Goal: Task Accomplishment & Management: Manage account settings

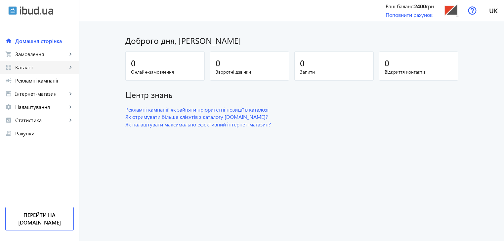
click at [41, 66] on span "Каталог" at bounding box center [41, 67] width 52 height 7
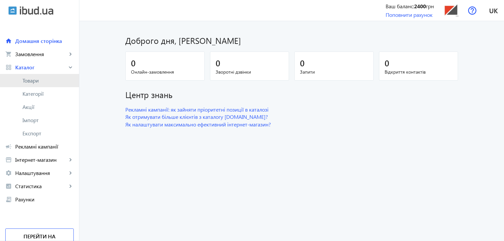
click at [38, 80] on span "Товари" at bounding box center [47, 80] width 51 height 7
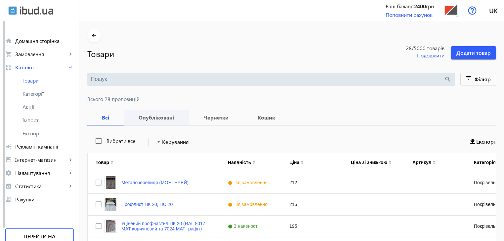
click at [155, 118] on b "Опубліковані" at bounding box center [156, 117] width 49 height 5
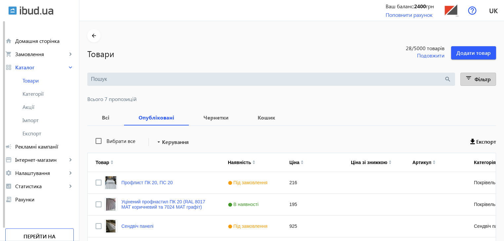
click at [470, 77] on mat-icon "filter_list" at bounding box center [468, 79] width 9 height 9
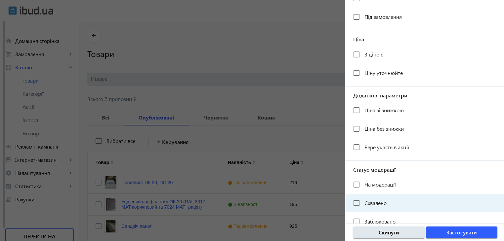
scroll to position [121, 0]
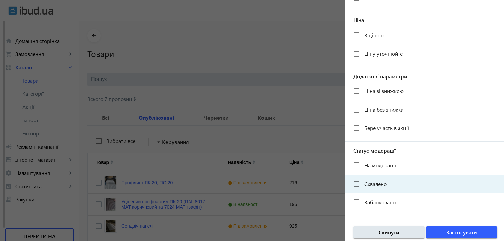
click at [374, 184] on span "Схвалено" at bounding box center [375, 183] width 22 height 7
click at [363, 184] on input "Схвалено" at bounding box center [356, 183] width 13 height 13
checkbox input "true"
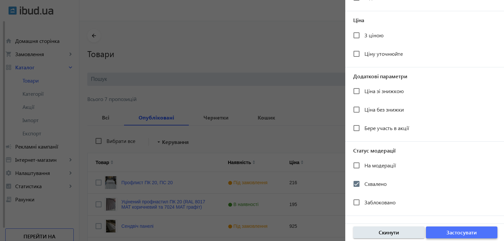
click at [457, 233] on span "Застосувати" at bounding box center [461, 232] width 30 height 7
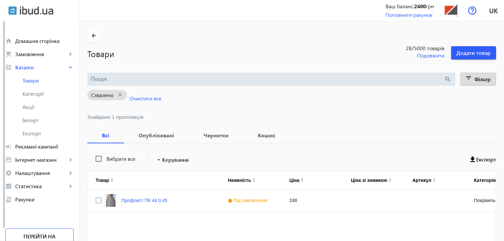
scroll to position [33, 0]
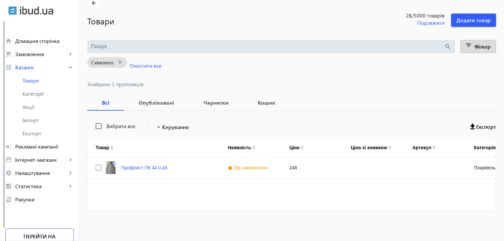
click at [32, 145] on span "Рекламні кампанії" at bounding box center [44, 146] width 58 height 7
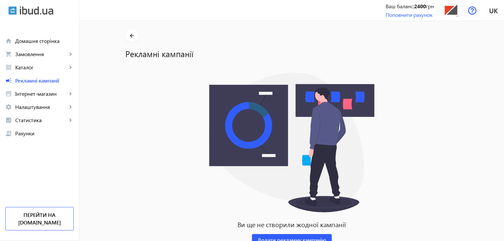
scroll to position [23, 0]
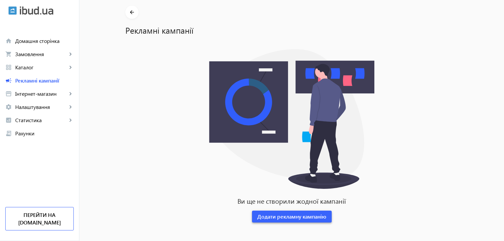
click at [280, 218] on span "Додати рекламну кампанію" at bounding box center [291, 216] width 69 height 7
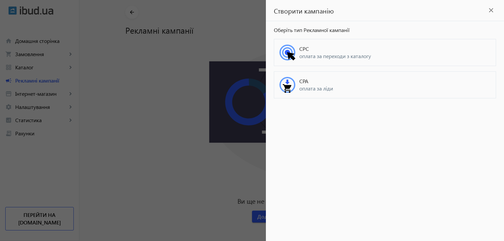
click at [304, 53] on span "оплата за переходи з каталогу" at bounding box center [394, 56] width 191 height 7
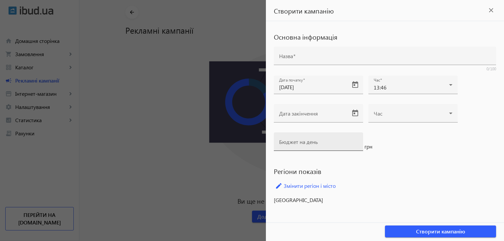
click at [300, 142] on mat-label "Бюджет на день" at bounding box center [298, 141] width 39 height 7
click at [300, 142] on input "Бюджет на день" at bounding box center [318, 143] width 79 height 7
type input "1"
click at [308, 186] on link "edit Змінити регіон і місто" at bounding box center [385, 186] width 222 height 10
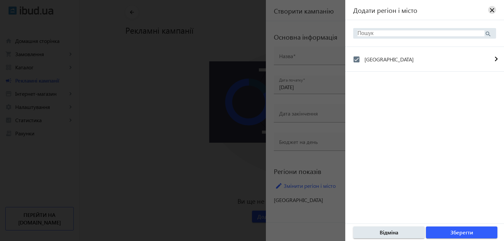
click at [314, 226] on div at bounding box center [252, 120] width 504 height 241
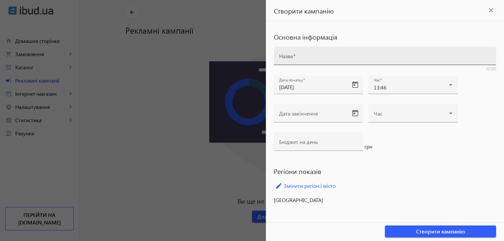
click at [297, 60] on input "Назва" at bounding box center [384, 58] width 211 height 7
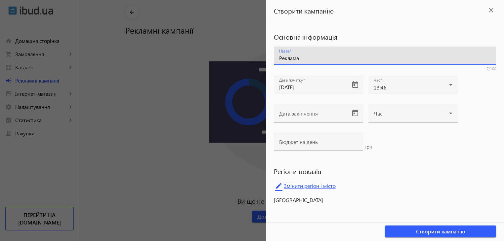
type input "Реклама"
click at [305, 186] on link "edit Змінити регіон і місто" at bounding box center [385, 186] width 222 height 10
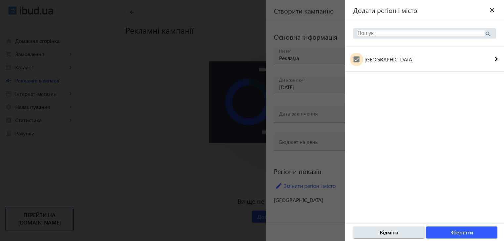
click at [354, 58] on input "[GEOGRAPHIC_DATA]" at bounding box center [356, 59] width 13 height 13
checkbox input "false"
click at [456, 232] on span "Зберегти" at bounding box center [461, 232] width 23 height 7
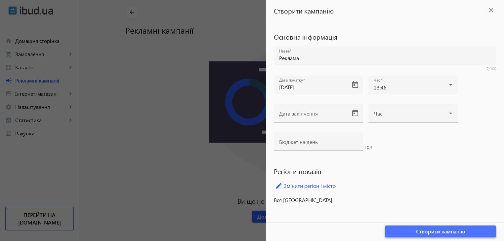
click at [465, 231] on span "button" at bounding box center [440, 232] width 111 height 16
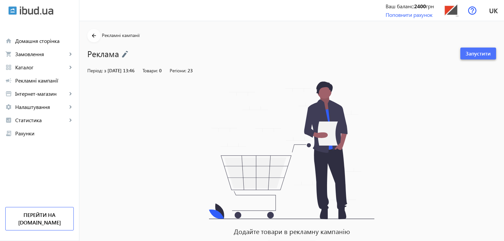
click at [480, 53] on span "Запустити" at bounding box center [477, 53] width 25 height 7
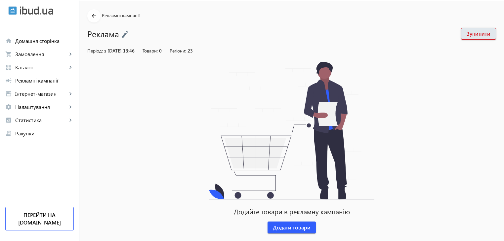
scroll to position [30, 0]
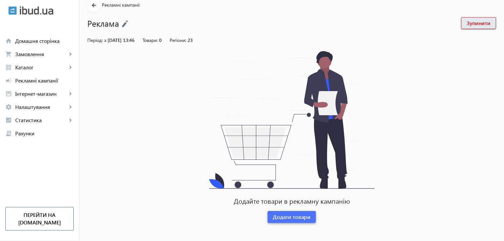
drag, startPoint x: 285, startPoint y: 218, endPoint x: 288, endPoint y: 209, distance: 9.0
click at [285, 218] on span "Додати товари" at bounding box center [292, 216] width 38 height 7
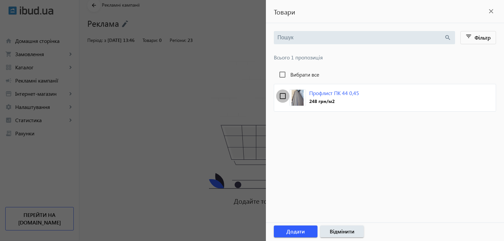
click at [281, 96] on input "checkbox" at bounding box center [282, 96] width 13 height 13
checkbox input "true"
click at [298, 231] on span "Додати" at bounding box center [295, 231] width 19 height 7
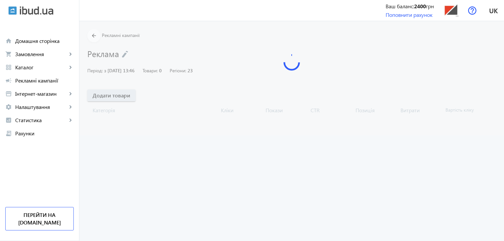
scroll to position [0, 0]
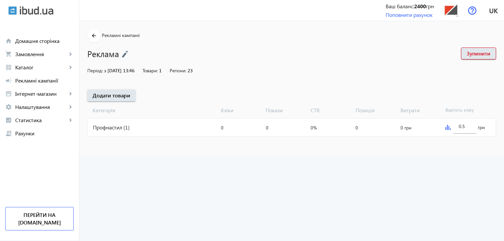
click at [448, 129] on img at bounding box center [447, 127] width 5 height 5
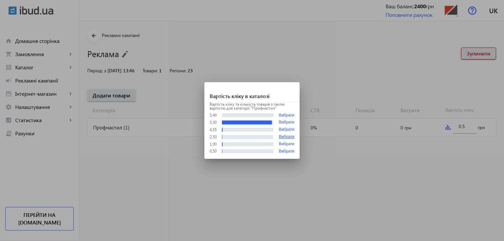
click at [284, 136] on button "Вибрати" at bounding box center [287, 137] width 16 height 5
type input "2.5"
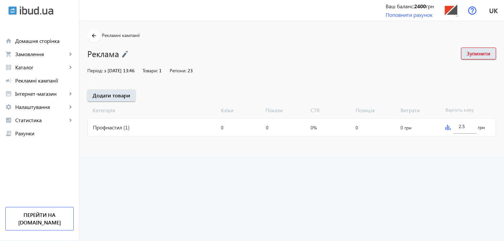
click at [445, 127] on img at bounding box center [447, 127] width 5 height 5
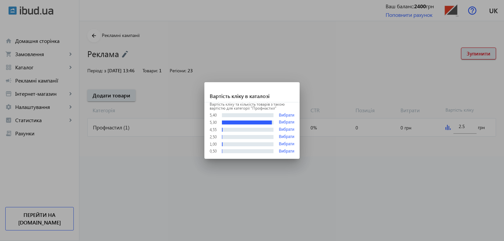
click at [337, 174] on div at bounding box center [252, 120] width 504 height 241
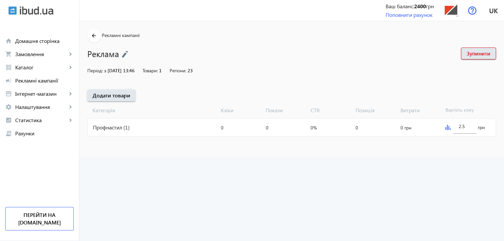
click at [111, 127] on div "Профнастил (1)" at bounding box center [153, 128] width 131 height 18
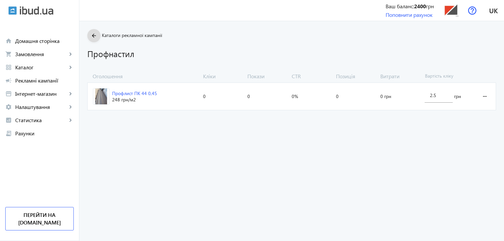
click at [90, 35] on mat-icon "arrow_back" at bounding box center [94, 36] width 8 height 8
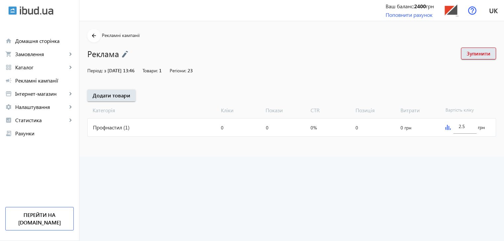
click at [124, 54] on img at bounding box center [125, 54] width 7 height 7
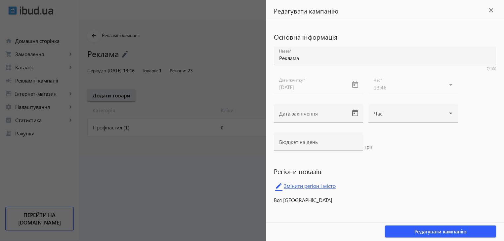
click at [312, 186] on link "edit Змінити регіон і місто" at bounding box center [385, 186] width 222 height 10
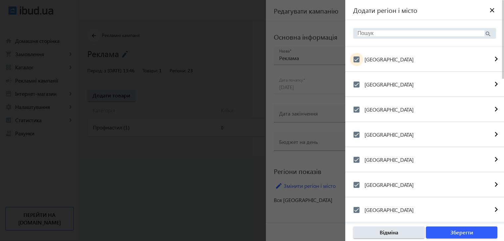
click at [356, 59] on input "[GEOGRAPHIC_DATA]" at bounding box center [356, 59] width 13 height 13
checkbox input "false"
click at [356, 85] on input "[GEOGRAPHIC_DATA]" at bounding box center [356, 84] width 13 height 13
checkbox input "false"
click at [357, 109] on input "[GEOGRAPHIC_DATA]" at bounding box center [356, 109] width 13 height 13
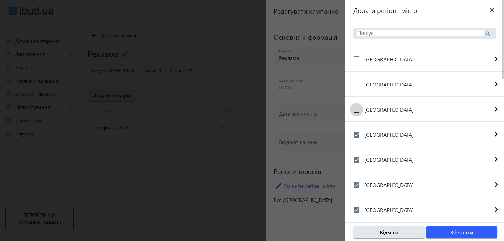
checkbox input "false"
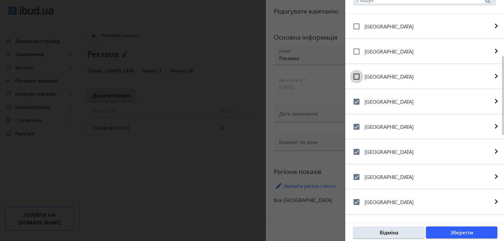
scroll to position [66, 0]
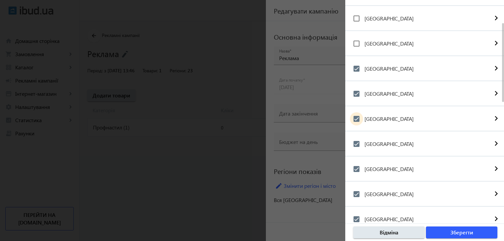
click at [358, 117] on input "[GEOGRAPHIC_DATA]" at bounding box center [356, 118] width 13 height 13
checkbox input "false"
click at [356, 144] on input "[GEOGRAPHIC_DATA]" at bounding box center [356, 143] width 13 height 13
checkbox input "false"
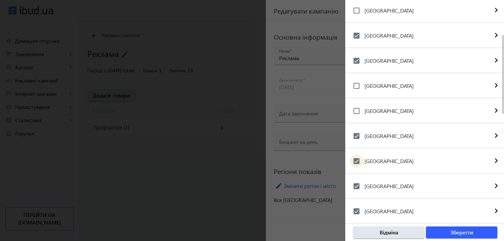
click at [357, 159] on input "[GEOGRAPHIC_DATA]" at bounding box center [356, 161] width 13 height 13
checkbox input "false"
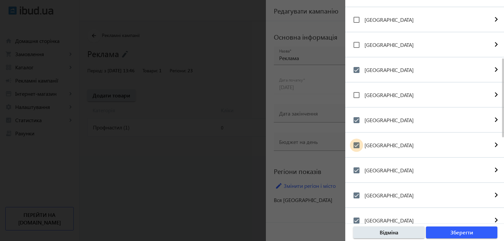
click at [357, 144] on input "[GEOGRAPHIC_DATA]" at bounding box center [356, 145] width 13 height 13
checkbox input "false"
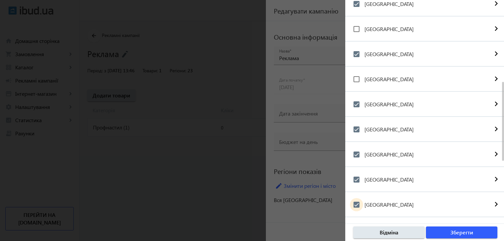
click at [358, 203] on input "[GEOGRAPHIC_DATA]" at bounding box center [356, 204] width 13 height 13
checkbox input "false"
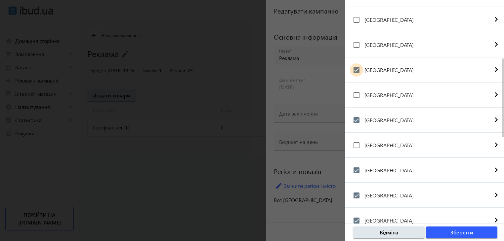
click at [357, 70] on input "[GEOGRAPHIC_DATA]" at bounding box center [356, 69] width 13 height 13
checkbox input "false"
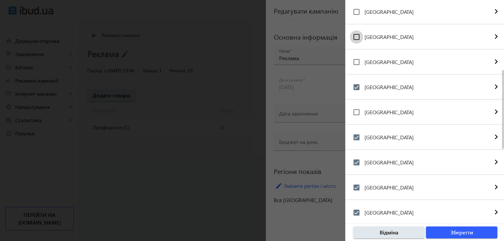
scroll to position [231, 0]
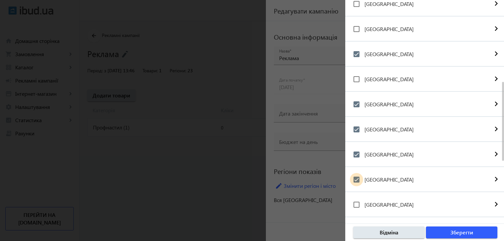
drag, startPoint x: 355, startPoint y: 179, endPoint x: 370, endPoint y: 193, distance: 20.6
click at [355, 179] on input "[GEOGRAPHIC_DATA]" at bounding box center [356, 179] width 13 height 13
checkbox input "false"
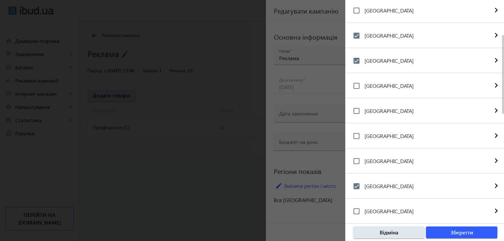
scroll to position [0, 0]
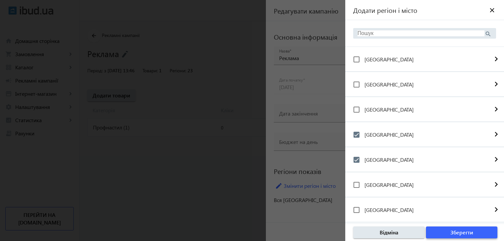
click at [462, 236] on span "Зберегти" at bounding box center [461, 232] width 23 height 7
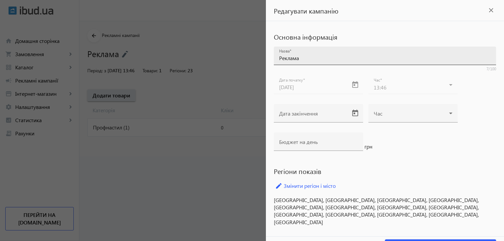
click at [307, 56] on input "Реклама" at bounding box center [384, 58] width 211 height 7
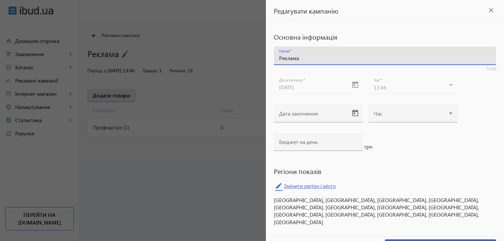
click at [298, 186] on link "edit Змінити регіон і місто" at bounding box center [385, 186] width 222 height 10
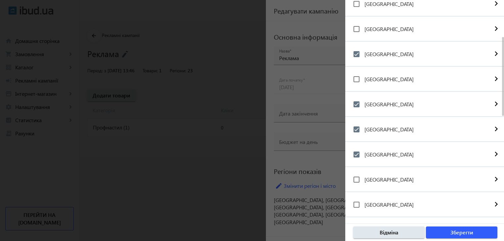
scroll to position [297, 0]
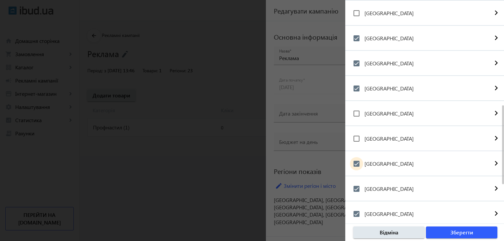
click at [358, 166] on input "[GEOGRAPHIC_DATA]" at bounding box center [356, 163] width 13 height 13
checkbox input "false"
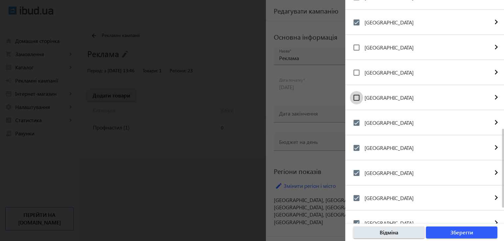
scroll to position [396, 0]
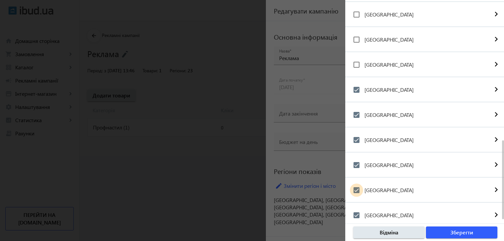
click at [357, 189] on input "[GEOGRAPHIC_DATA]" at bounding box center [356, 190] width 13 height 13
checkbox input "false"
click at [357, 214] on input "[GEOGRAPHIC_DATA]" at bounding box center [356, 215] width 13 height 13
checkbox input "false"
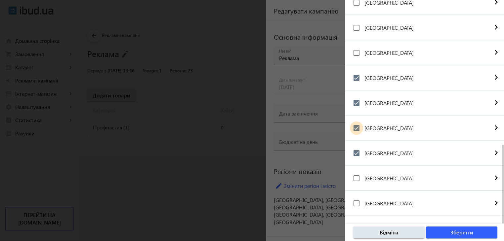
click at [356, 129] on input "[GEOGRAPHIC_DATA]" at bounding box center [356, 128] width 13 height 13
checkbox input "false"
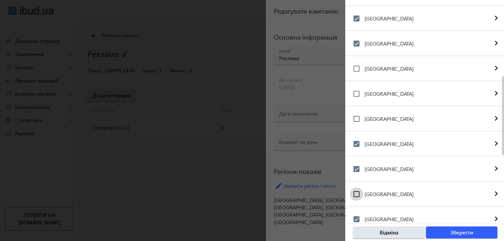
scroll to position [243, 0]
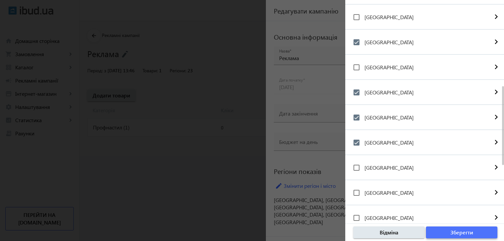
click at [465, 231] on span "Зберегти" at bounding box center [461, 232] width 23 height 7
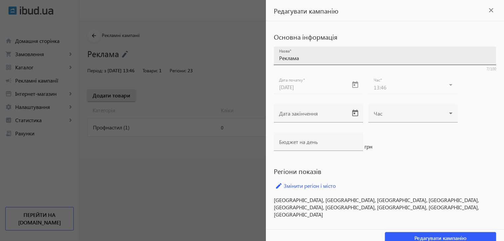
click at [306, 60] on input "Реклама" at bounding box center [384, 58] width 211 height 7
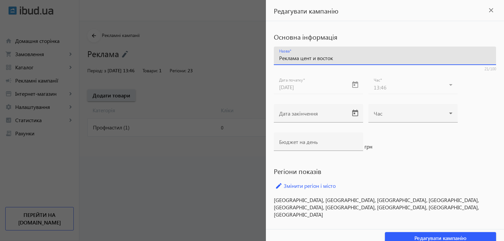
scroll to position [6, 0]
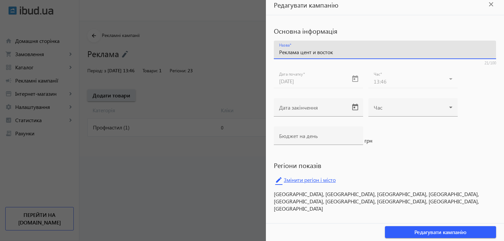
type input "Реклама цент и восток"
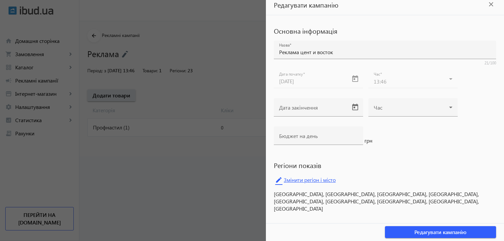
click at [293, 179] on link "edit Змінити регіон і місто" at bounding box center [385, 180] width 222 height 10
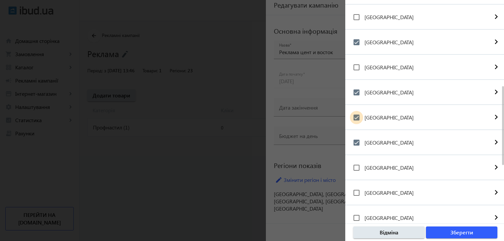
click at [356, 116] on input "[GEOGRAPHIC_DATA]" at bounding box center [356, 117] width 13 height 13
checkbox input "false"
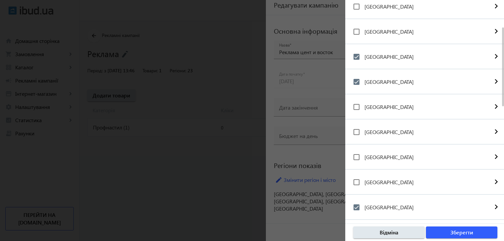
scroll to position [0, 0]
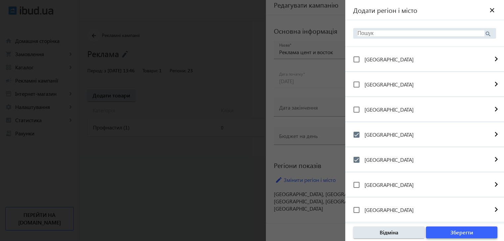
click at [448, 231] on span "button" at bounding box center [461, 233] width 71 height 16
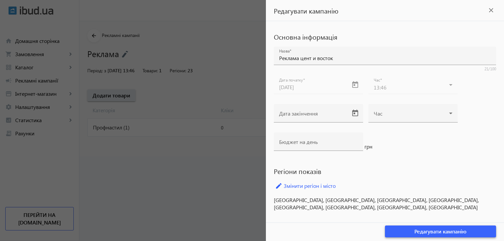
click at [433, 232] on span "Редагувати кампанію" at bounding box center [440, 231] width 52 height 7
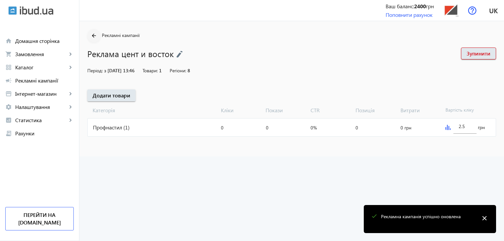
click at [90, 35] on mat-icon "arrow_back" at bounding box center [94, 36] width 8 height 8
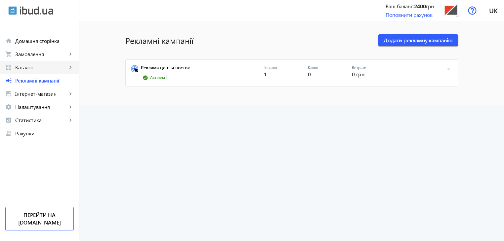
click at [25, 67] on span "Каталог" at bounding box center [41, 67] width 52 height 7
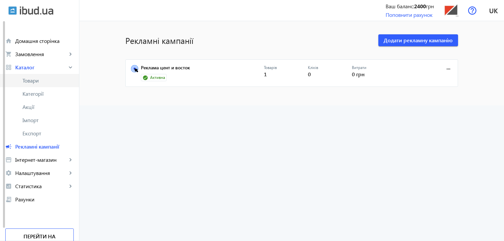
click at [34, 81] on span "Товари" at bounding box center [47, 80] width 51 height 7
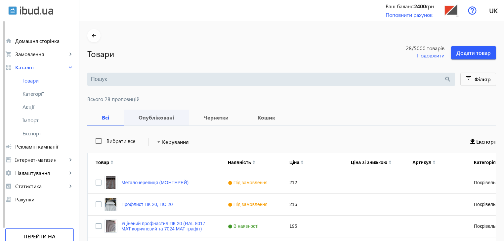
click at [147, 117] on b "Опубліковані" at bounding box center [156, 117] width 49 height 5
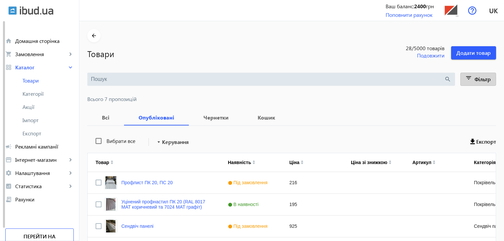
click at [467, 78] on mat-icon "filter_list" at bounding box center [468, 79] width 9 height 9
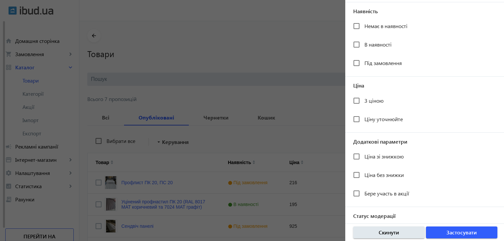
scroll to position [121, 0]
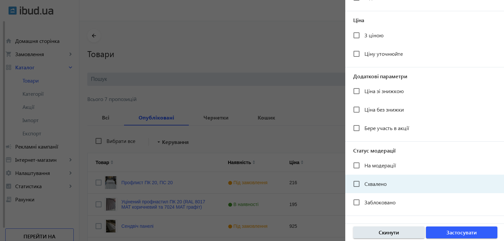
click at [372, 188] on div "Схвалено" at bounding box center [369, 183] width 33 height 13
click at [357, 184] on input "Схвалено" at bounding box center [356, 183] width 13 height 13
checkbox input "true"
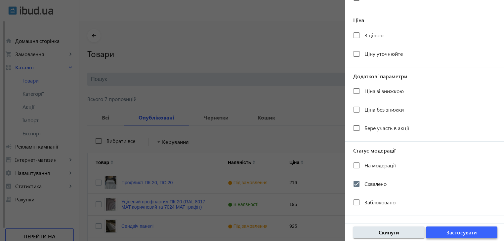
click at [454, 234] on span "Застосувати" at bounding box center [461, 232] width 30 height 7
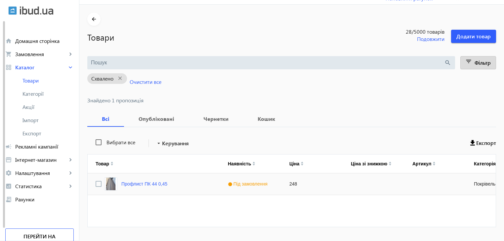
scroll to position [33, 0]
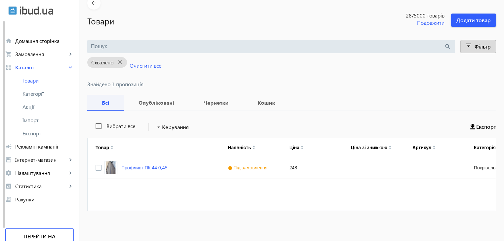
click at [102, 103] on b "Всі" at bounding box center [105, 102] width 21 height 5
drag, startPoint x: 116, startPoint y: 62, endPoint x: 131, endPoint y: 62, distance: 14.5
click at [116, 62] on mat-icon "close" at bounding box center [120, 62] width 14 height 8
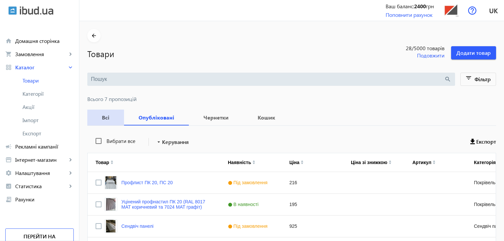
click at [95, 115] on b "Всі" at bounding box center [105, 117] width 21 height 5
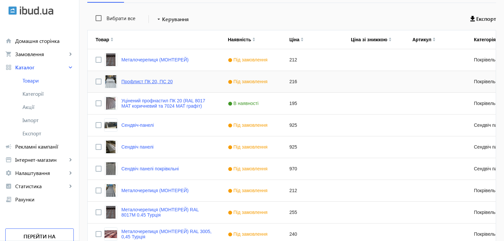
scroll to position [132, 0]
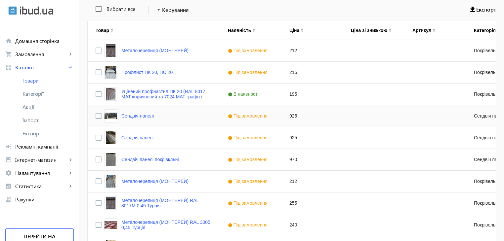
click at [137, 116] on link "Сендвіч-панелі" at bounding box center [137, 115] width 32 height 5
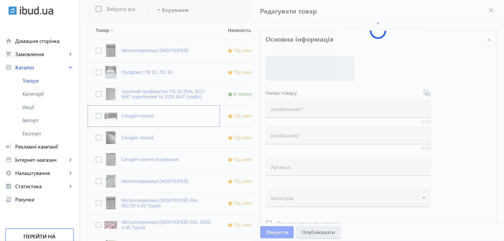
type input "Сендвіч-панелі"
type input "[PERSON_NAME]-панели"
type input "925"
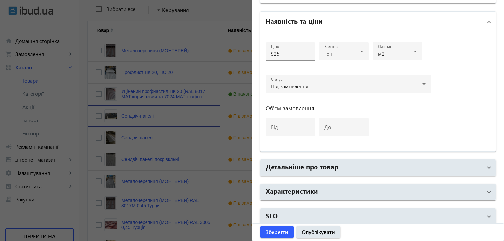
scroll to position [309, 0]
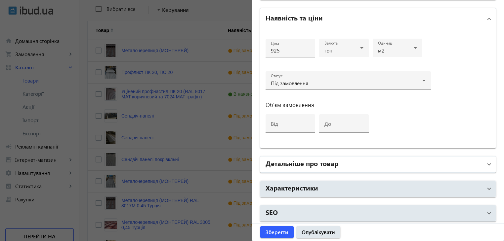
click at [313, 160] on h2 "Детальніше про товар" at bounding box center [301, 163] width 73 height 9
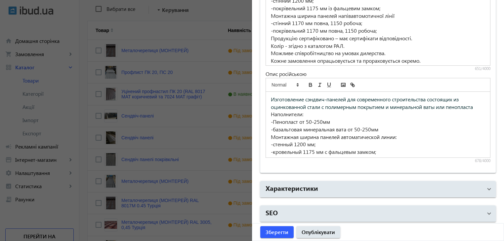
scroll to position [55, 0]
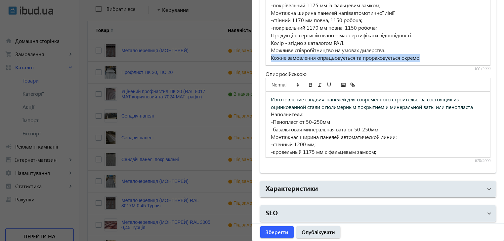
drag, startPoint x: 267, startPoint y: 56, endPoint x: 422, endPoint y: 56, distance: 154.6
click at [422, 56] on div "Виготовлення сендвіч-панелей для сучасного будівництва які складаються з оцинко…" at bounding box center [378, 33] width 224 height 66
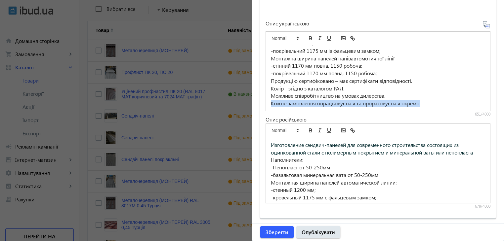
scroll to position [396, 0]
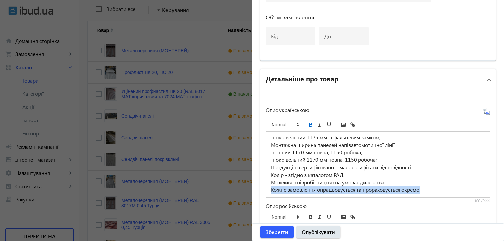
click at [309, 125] on icon "bold" at bounding box center [310, 126] width 3 height 2
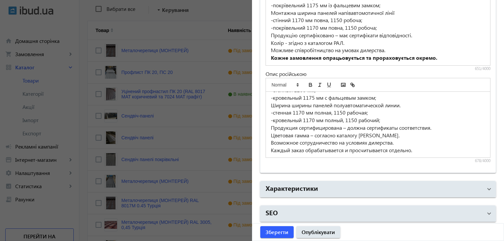
scroll to position [55, 0]
drag, startPoint x: 270, startPoint y: 149, endPoint x: 415, endPoint y: 149, distance: 145.0
click at [415, 149] on p "Каждый заказ обрабатывается и просчитывается отдельно." at bounding box center [378, 150] width 214 height 8
click at [307, 82] on icon "bold" at bounding box center [310, 85] width 6 height 6
click at [278, 233] on span "Зберегти" at bounding box center [276, 232] width 23 height 7
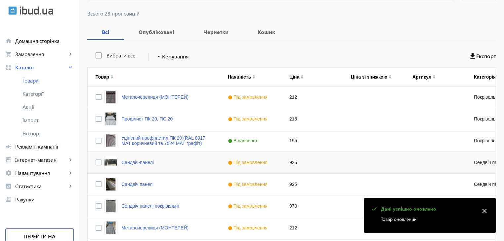
scroll to position [132, 0]
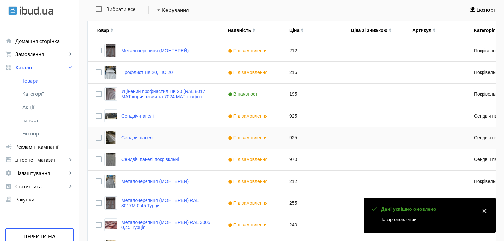
click at [142, 135] on link "Сендвіч панелі" at bounding box center [137, 137] width 32 height 5
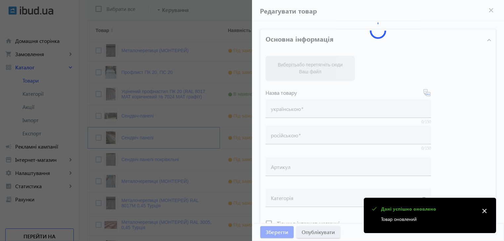
type input "Сендвіч панелі"
type input "Сэндвич панели"
type input "925"
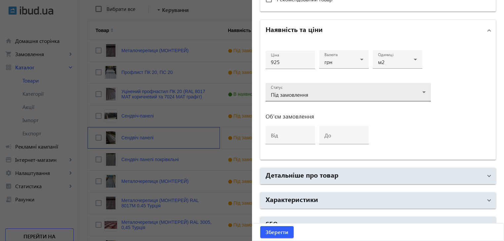
scroll to position [309, 0]
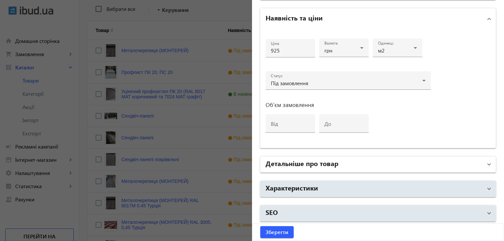
click at [302, 162] on h2 "Детальніше про товар" at bounding box center [301, 163] width 73 height 9
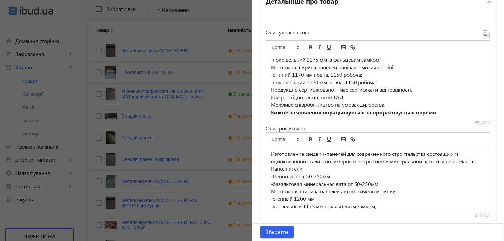
scroll to position [62, 0]
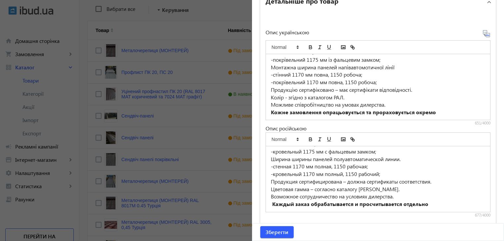
click at [144, 137] on div at bounding box center [252, 120] width 504 height 241
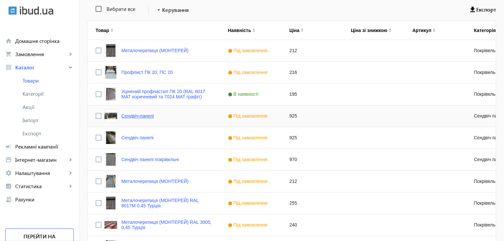
click at [143, 117] on link "Сендвіч-панелі" at bounding box center [137, 115] width 32 height 5
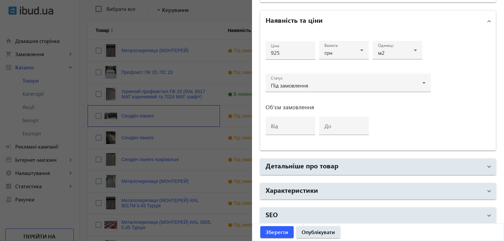
scroll to position [309, 0]
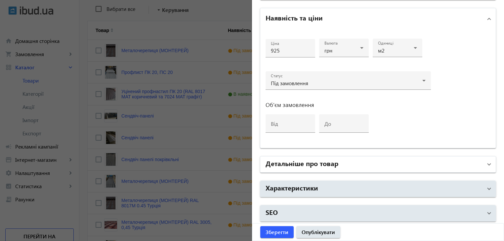
click at [308, 160] on h2 "Детальніше про товар" at bounding box center [301, 163] width 73 height 9
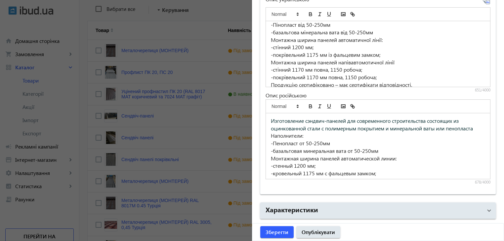
scroll to position [55, 0]
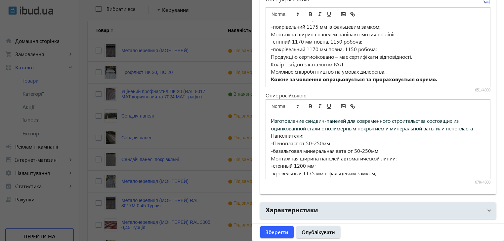
click at [132, 140] on div at bounding box center [252, 120] width 504 height 241
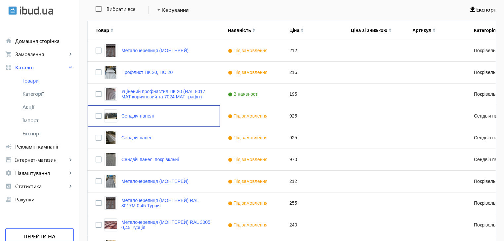
scroll to position [0, 0]
click at [132, 139] on link "Сендвіч панелі" at bounding box center [137, 137] width 32 height 5
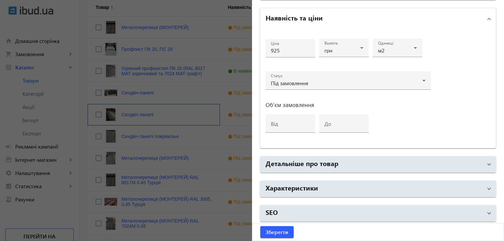
scroll to position [165, 0]
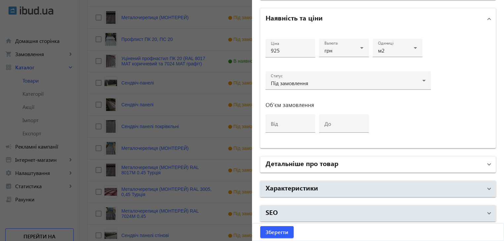
click at [296, 162] on h2 "Детальніше про товар" at bounding box center [301, 163] width 73 height 9
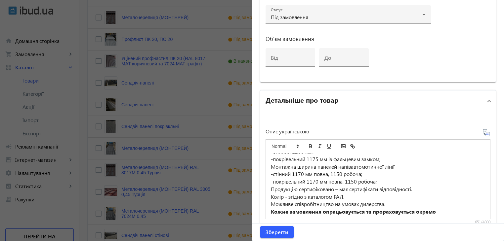
scroll to position [55, 0]
click at [144, 128] on div at bounding box center [252, 120] width 504 height 241
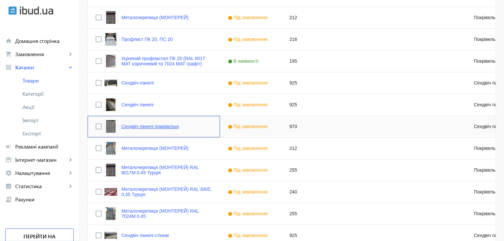
click at [122, 125] on link "Сендвіч панелі покрівкльні" at bounding box center [149, 126] width 57 height 5
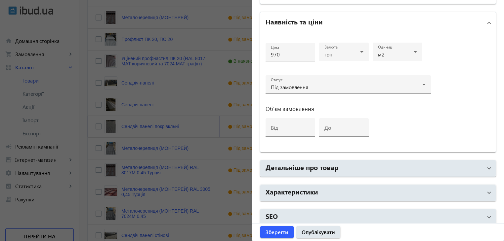
scroll to position [309, 0]
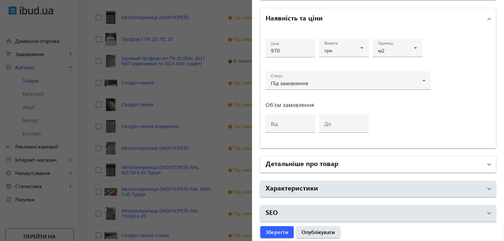
click at [304, 163] on h2 "Детальніше про товар" at bounding box center [301, 163] width 73 height 9
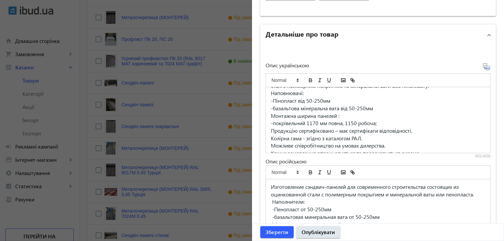
scroll to position [24, 0]
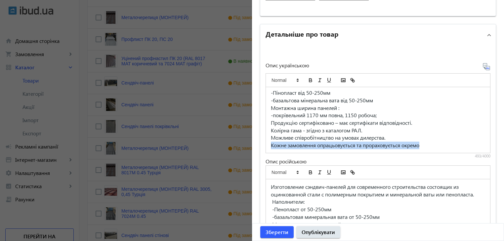
drag, startPoint x: 267, startPoint y: 144, endPoint x: 421, endPoint y: 146, distance: 154.0
click at [421, 146] on div "Виготовлення сендвіч-панелей для сучасного будівництва які складаються з оцинко…" at bounding box center [378, 120] width 224 height 66
drag, startPoint x: 309, startPoint y: 80, endPoint x: 319, endPoint y: 111, distance: 33.2
click at [309, 80] on icon "bold" at bounding box center [310, 80] width 6 height 6
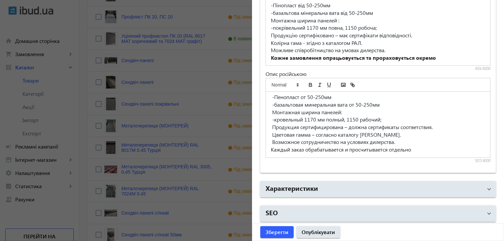
scroll to position [198, 0]
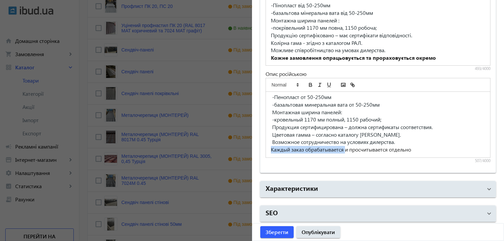
drag, startPoint x: 272, startPoint y: 149, endPoint x: 365, endPoint y: 149, distance: 92.5
click at [350, 149] on p "Каждый заказ обрабатывается и просчитывается отдельно" at bounding box center [378, 150] width 214 height 8
drag, startPoint x: 365, startPoint y: 149, endPoint x: 414, endPoint y: 149, distance: 48.9
click at [414, 149] on p "Каждый заказ обрабатывается и просчитывается отдельно" at bounding box center [378, 150] width 214 height 8
drag, startPoint x: 269, startPoint y: 148, endPoint x: 416, endPoint y: 148, distance: 147.4
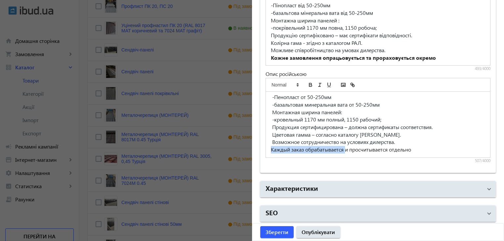
click at [416, 148] on p "Каждый заказ обрабатывается и просчитывается отдельно" at bounding box center [378, 150] width 214 height 8
click at [309, 85] on icon "bold" at bounding box center [310, 86] width 3 height 2
drag, startPoint x: 184, startPoint y: 118, endPoint x: 184, endPoint y: 130, distance: 11.3
click at [184, 118] on div at bounding box center [252, 120] width 504 height 241
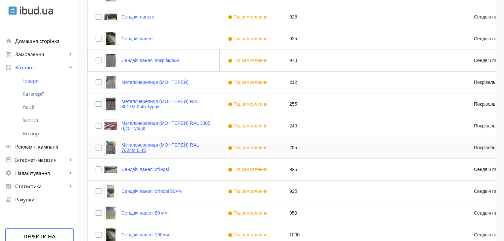
scroll to position [264, 0]
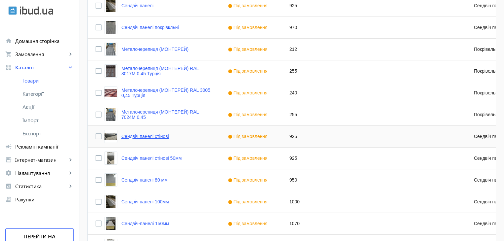
click at [133, 136] on link "Сендвіч панелі стінові" at bounding box center [145, 136] width 48 height 5
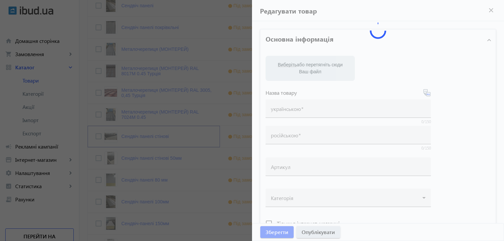
type input "Сендвіч панелі стінові"
type input "Сэндвич панели стеновые"
type input "925"
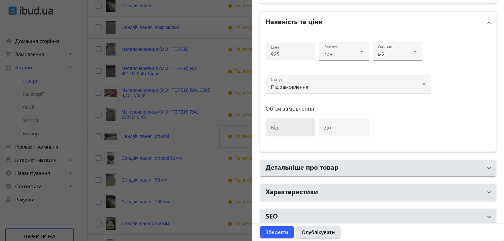
scroll to position [309, 0]
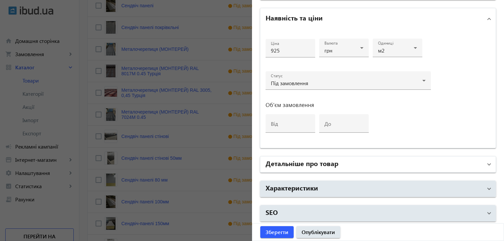
click at [305, 159] on h2 "Детальніше про товар" at bounding box center [301, 163] width 73 height 9
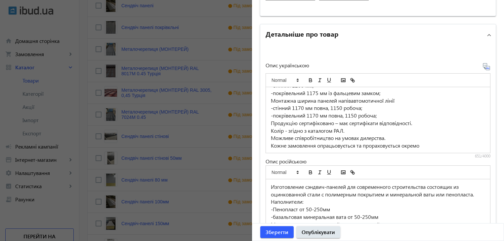
scroll to position [55, 0]
drag, startPoint x: 268, startPoint y: 144, endPoint x: 420, endPoint y: 144, distance: 152.0
click at [420, 144] on p "Кожне замовлення опрацьовується та прораховується окремо" at bounding box center [378, 146] width 214 height 8
click at [309, 79] on icon "bold" at bounding box center [310, 80] width 2 height 2
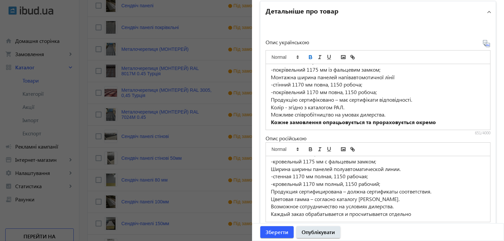
scroll to position [507, 0]
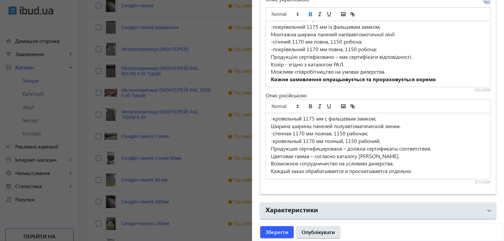
drag, startPoint x: 271, startPoint y: 170, endPoint x: 416, endPoint y: 169, distance: 145.7
click at [416, 169] on div "Изготовление сэндвич-панелей для современного строительства состоящих из оцинко…" at bounding box center [378, 146] width 224 height 66
click at [309, 106] on icon "bold" at bounding box center [310, 107] width 3 height 2
click at [280, 234] on span "Зберегти" at bounding box center [276, 232] width 23 height 7
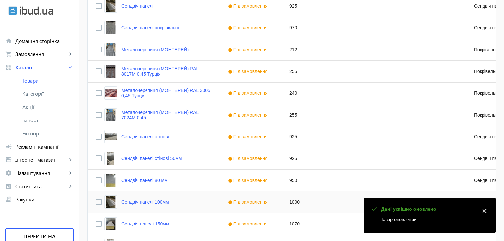
scroll to position [264, 0]
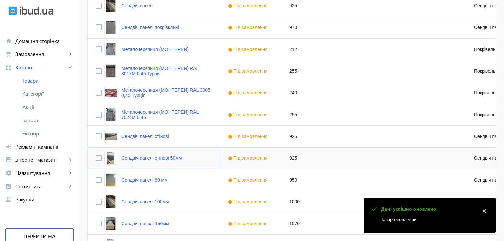
click at [140, 159] on link "Сендвіч панелі стінові 50мм" at bounding box center [151, 158] width 60 height 5
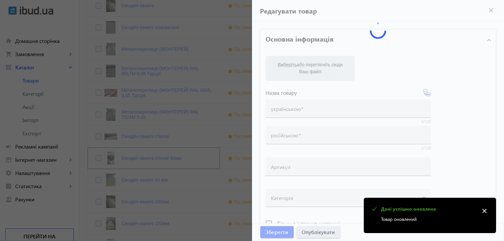
type input "Сендвіч панелі стінові 50мм"
type input "Сэндвич панели стеновые 50мм"
type input "925"
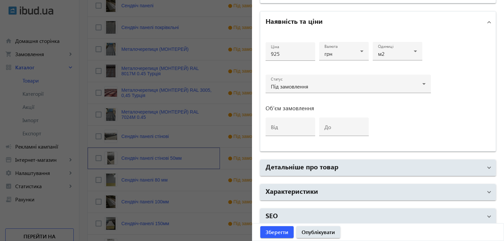
scroll to position [309, 0]
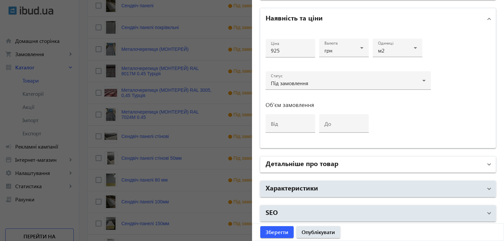
click at [302, 162] on h2 "Детальніше про товар" at bounding box center [301, 163] width 73 height 9
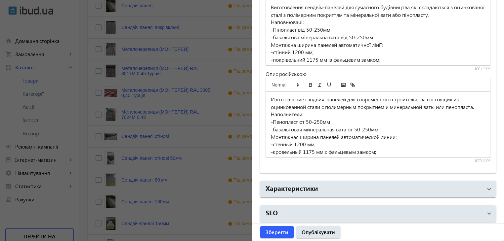
scroll to position [55, 0]
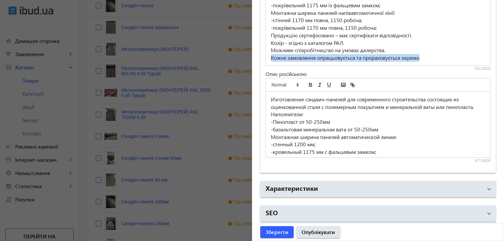
drag, startPoint x: 268, startPoint y: 56, endPoint x: 423, endPoint y: 56, distance: 155.3
click at [423, 56] on div "Виготовлення сендвіч-панелей для сучасного будівництва які складаються з оцинко…" at bounding box center [378, 33] width 224 height 66
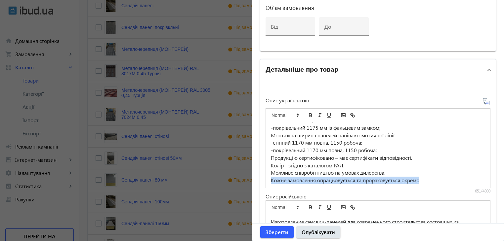
scroll to position [396, 0]
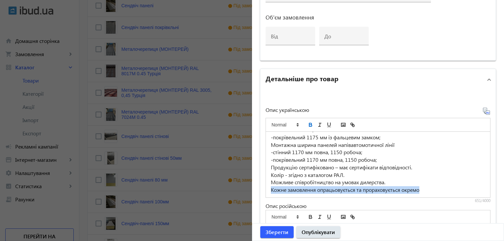
click at [308, 122] on icon "bold" at bounding box center [310, 125] width 6 height 6
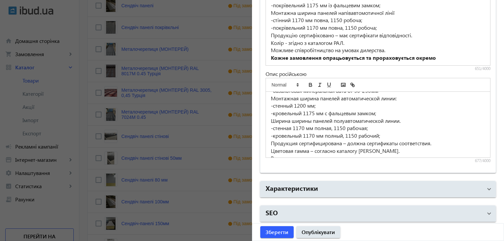
scroll to position [62, 0]
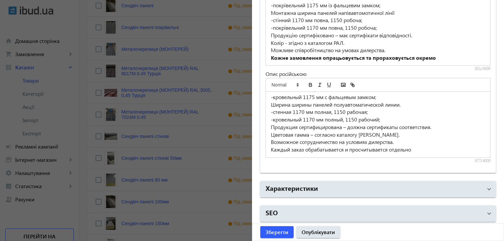
drag, startPoint x: 268, startPoint y: 149, endPoint x: 412, endPoint y: 147, distance: 143.4
click at [412, 147] on p "Каждый заказ обрабатывается и просчитывается отдельно" at bounding box center [378, 150] width 214 height 8
click at [309, 83] on icon "bold" at bounding box center [310, 84] width 2 height 2
click at [274, 231] on span "Зберегти" at bounding box center [276, 232] width 23 height 7
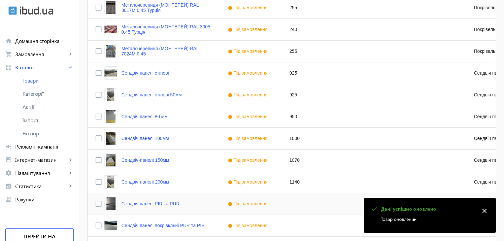
scroll to position [330, 0]
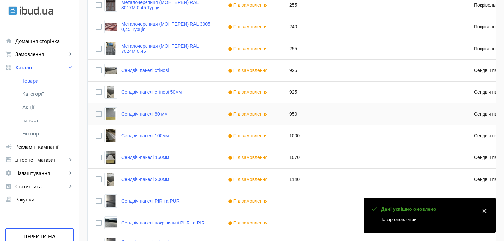
click at [148, 113] on link "Сендвіч панелі 80 мм" at bounding box center [144, 113] width 46 height 5
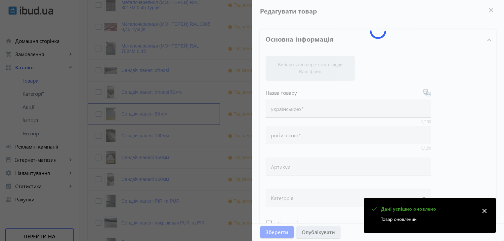
type input "Сендвіч панелі 80 мм"
type input "Сэндвич панели 80 мм"
type input "950"
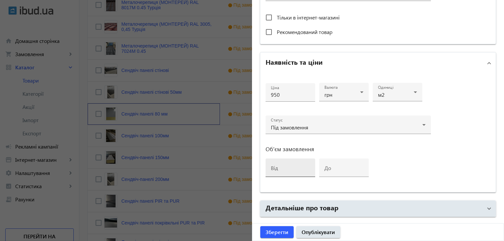
scroll to position [309, 0]
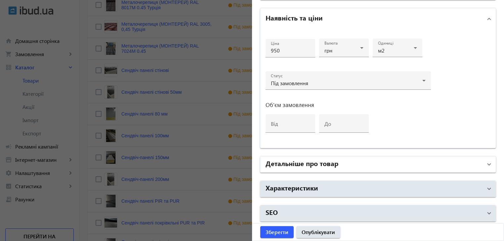
click at [309, 165] on h2 "Детальніше про товар" at bounding box center [301, 163] width 73 height 9
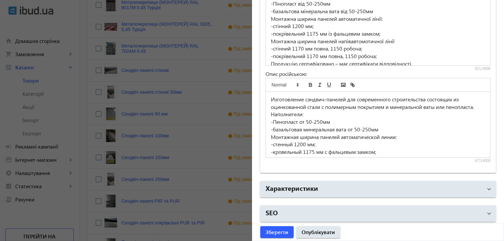
scroll to position [55, 0]
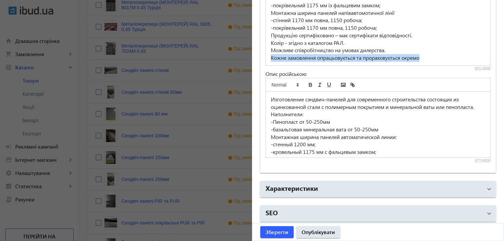
drag, startPoint x: 268, startPoint y: 56, endPoint x: 422, endPoint y: 57, distance: 153.6
click at [422, 57] on div "Виготовлення сендвіч-панелей для сучасного будівництва які складаються з оцинко…" at bounding box center [378, 33] width 224 height 66
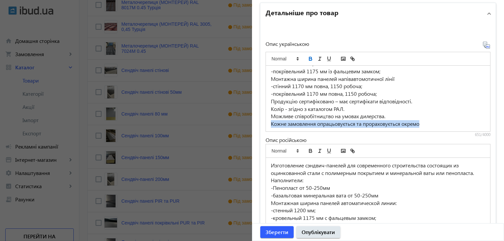
click at [309, 59] on icon "bold" at bounding box center [310, 60] width 3 height 2
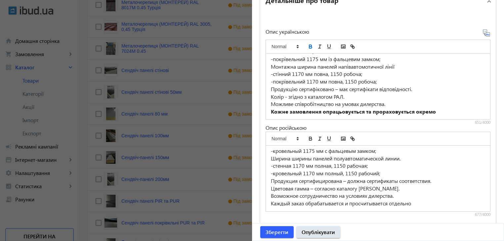
scroll to position [495, 0]
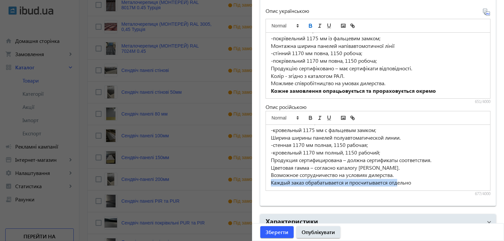
drag, startPoint x: 269, startPoint y: 181, endPoint x: 410, endPoint y: 181, distance: 140.8
click at [407, 181] on p "Каждый заказ обрабатывается и просчитывается отдельно" at bounding box center [378, 183] width 214 height 8
drag, startPoint x: 412, startPoint y: 181, endPoint x: 267, endPoint y: 188, distance: 145.2
click at [267, 188] on div "Изготовление сэндвич-панелей для современного строительства состоящих из оцинко…" at bounding box center [378, 158] width 224 height 66
click at [309, 118] on icon "bold" at bounding box center [310, 119] width 3 height 2
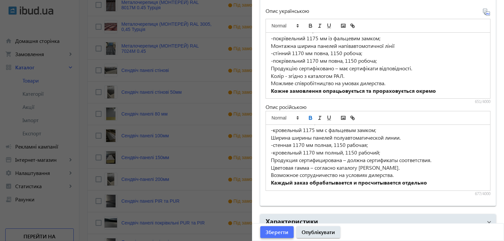
click at [283, 230] on span "Зберегти" at bounding box center [276, 232] width 23 height 7
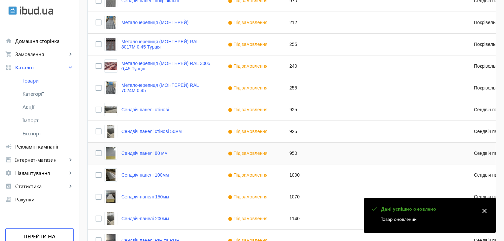
scroll to position [330, 0]
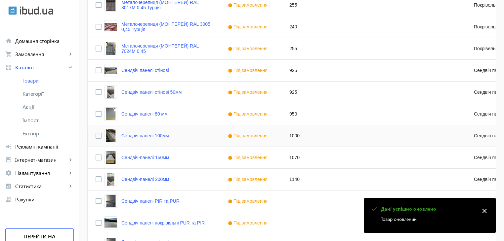
click at [131, 136] on link "Сендвіч панелі 100мм" at bounding box center [145, 135] width 48 height 5
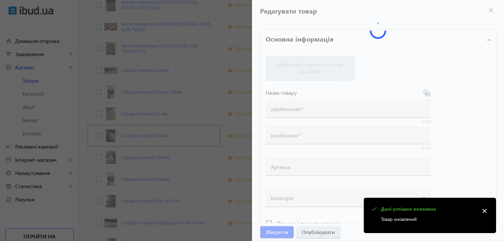
type input "Сендвіч панелі 100мм"
type input "Сэндвич панели 100мм"
type input "1000"
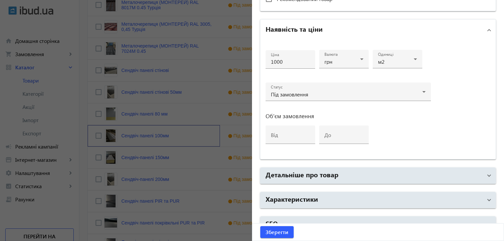
scroll to position [309, 0]
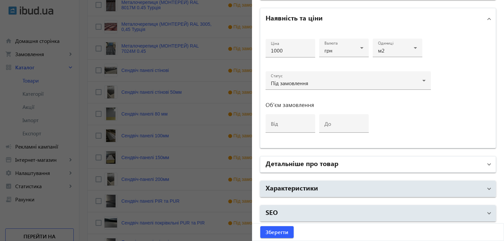
click at [301, 163] on h2 "Детальніше про товар" at bounding box center [301, 163] width 73 height 9
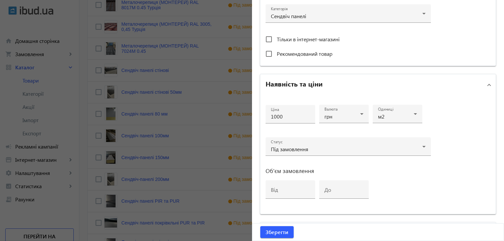
scroll to position [77, 0]
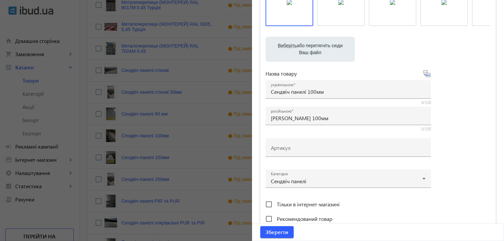
click at [147, 180] on div at bounding box center [252, 120] width 504 height 241
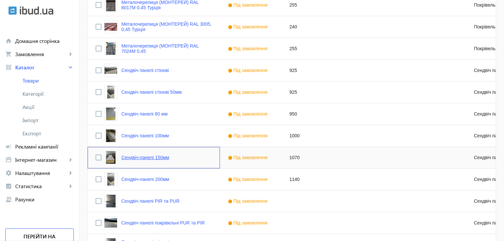
click at [145, 157] on link "Сендвіч-панелі 150мм" at bounding box center [145, 157] width 48 height 5
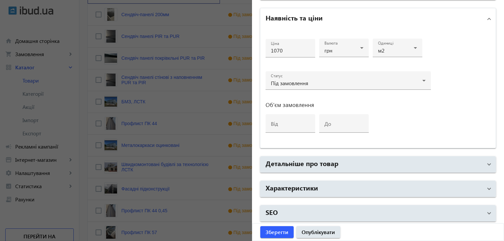
scroll to position [496, 0]
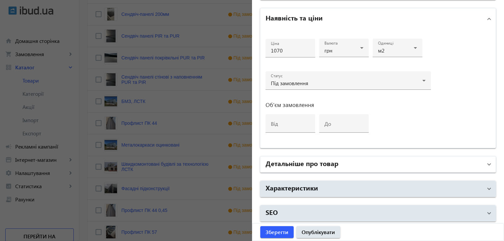
click at [321, 162] on h2 "Детальніше про товар" at bounding box center [301, 163] width 73 height 9
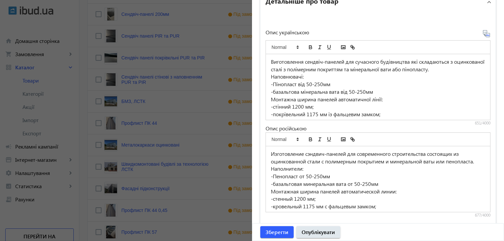
scroll to position [55, 0]
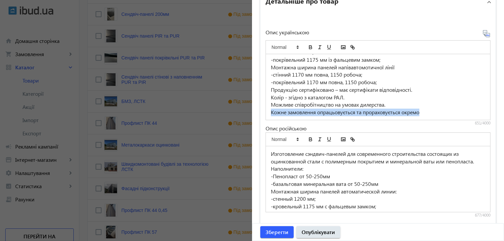
drag, startPoint x: 268, startPoint y: 111, endPoint x: 429, endPoint y: 111, distance: 160.2
click at [429, 111] on p "Кожне замовлення опрацьовується та прораховується окремо" at bounding box center [378, 113] width 214 height 8
click at [308, 44] on icon "bold" at bounding box center [310, 47] width 6 height 6
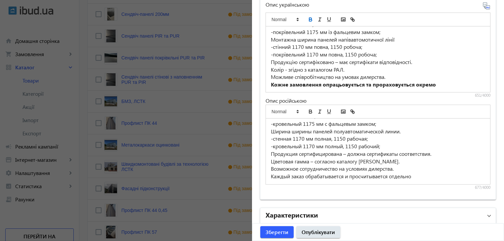
scroll to position [528, 0]
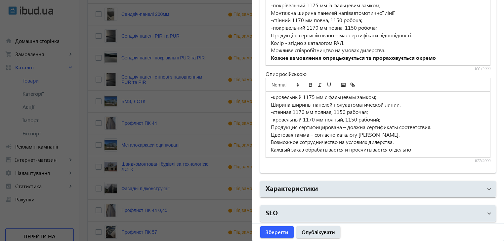
drag, startPoint x: 270, startPoint y: 150, endPoint x: 415, endPoint y: 150, distance: 145.0
click at [415, 150] on p "Каждый заказ обрабатывается и просчитывается отдельно" at bounding box center [378, 150] width 214 height 8
click at [308, 82] on icon "bold" at bounding box center [310, 85] width 6 height 6
click at [280, 233] on span "Зберегти" at bounding box center [276, 232] width 23 height 7
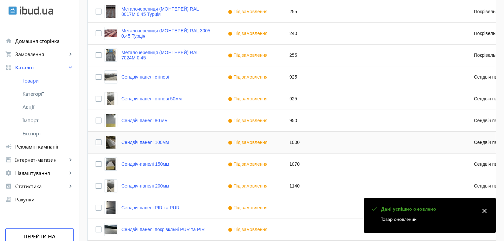
scroll to position [330, 0]
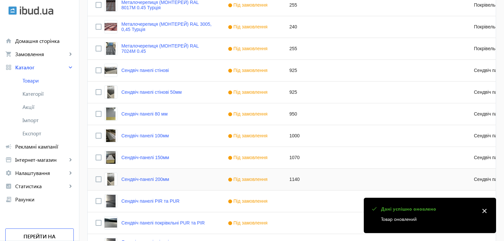
click at [147, 182] on div "Сендвіч-панелі 200мм" at bounding box center [136, 179] width 65 height 13
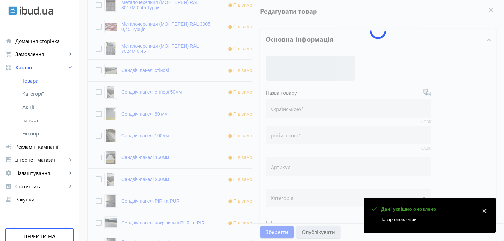
type input "Сендвіч-панелі 200мм"
type input "Сэндвич-панели 200мм"
type input "1140"
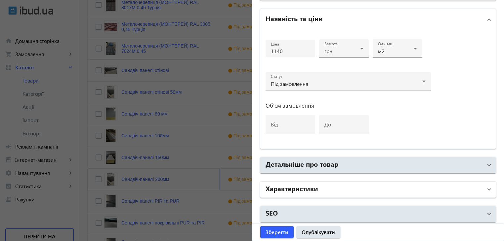
scroll to position [309, 0]
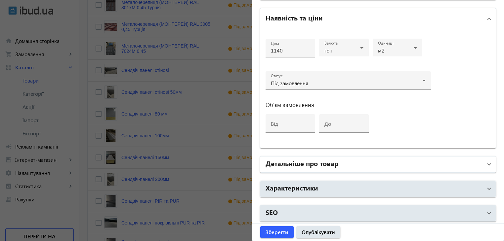
click at [310, 162] on h2 "Детальніше про товар" at bounding box center [301, 163] width 73 height 9
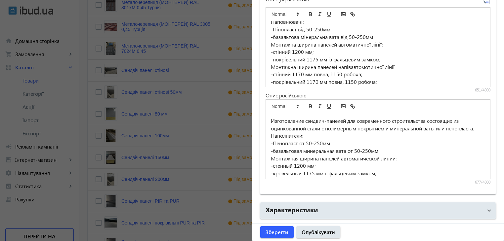
scroll to position [55, 0]
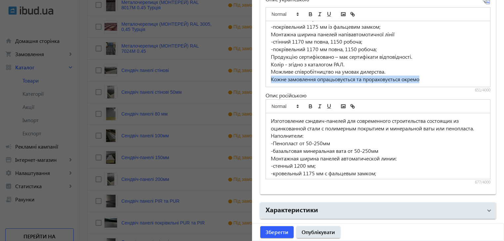
drag, startPoint x: 268, startPoint y: 77, endPoint x: 420, endPoint y: 77, distance: 152.6
click at [420, 77] on div "Виготовлення сендвіч-панелей для сучасного будівництва які складаються з оцинко…" at bounding box center [378, 54] width 224 height 66
click at [307, 12] on icon "bold" at bounding box center [310, 14] width 6 height 6
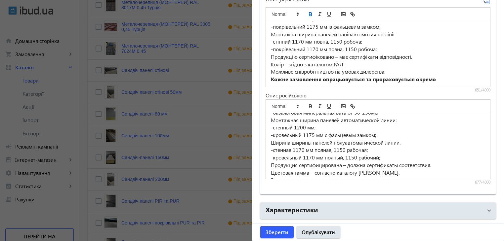
scroll to position [62, 0]
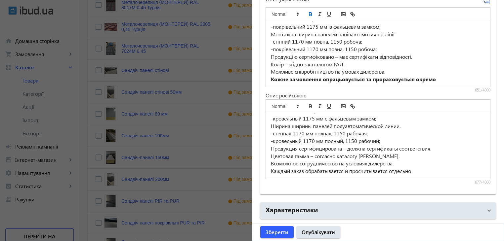
drag, startPoint x: 269, startPoint y: 169, endPoint x: 419, endPoint y: 169, distance: 149.7
click at [419, 169] on p "Каждый заказ обрабатывается и просчитывается отдельно" at bounding box center [378, 172] width 214 height 8
click at [309, 106] on icon "bold" at bounding box center [310, 107] width 3 height 2
click at [279, 232] on span "Зберегти" at bounding box center [276, 232] width 23 height 7
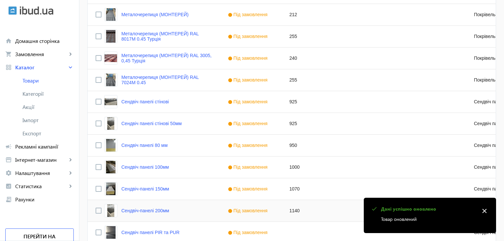
scroll to position [396, 0]
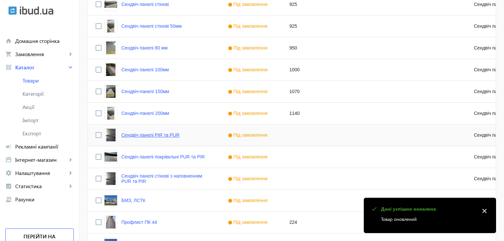
click at [150, 134] on link "Сендвіч панелі PIR та PUR" at bounding box center [150, 134] width 58 height 5
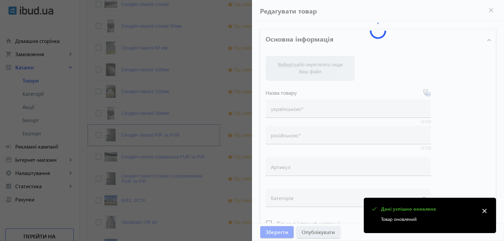
type input "Сендвіч панелі PIR та PUR"
type input "Сэндвич панели PIR и PUR"
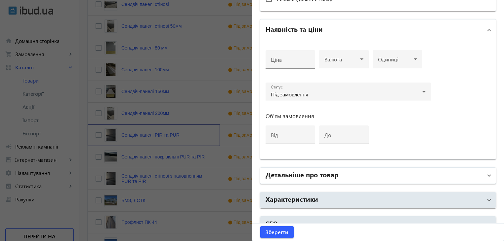
scroll to position [309, 0]
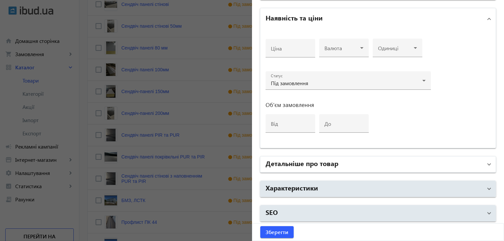
click at [307, 163] on h2 "Детальніше про товар" at bounding box center [301, 163] width 73 height 9
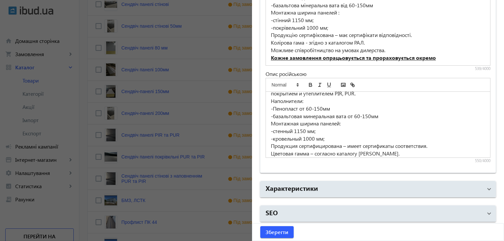
scroll to position [40, 0]
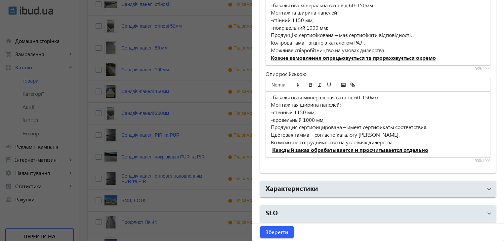
click at [153, 176] on div at bounding box center [252, 120] width 504 height 241
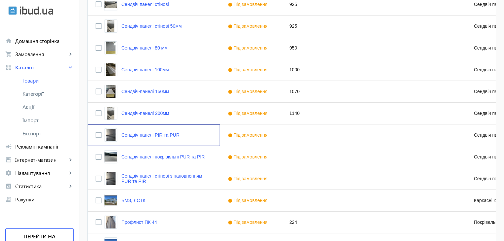
scroll to position [0, 0]
click at [150, 160] on div "Сендвіч панелі покрівкльні PUR та PIR" at bounding box center [154, 156] width 100 height 13
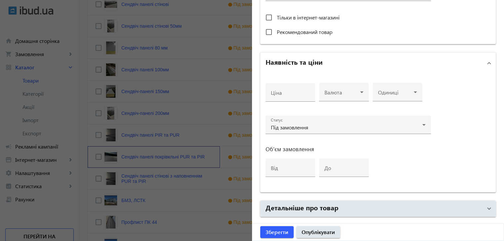
scroll to position [309, 0]
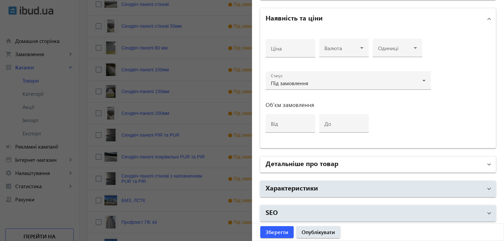
click at [318, 161] on h2 "Детальніше про товар" at bounding box center [301, 163] width 73 height 9
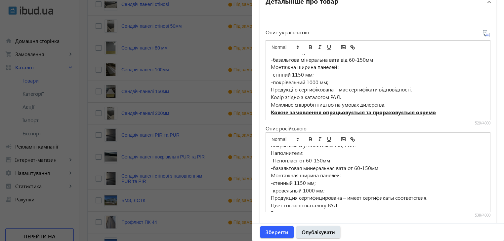
scroll to position [40, 0]
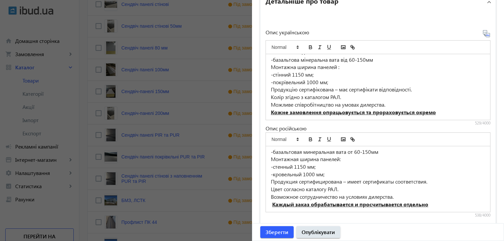
click at [145, 178] on div at bounding box center [252, 120] width 504 height 241
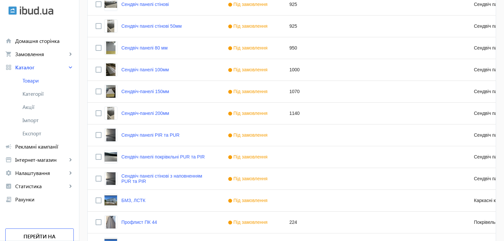
click at [145, 178] on link "Сендвіч панелі стінові з наповненням PUR та PIR" at bounding box center [166, 178] width 91 height 11
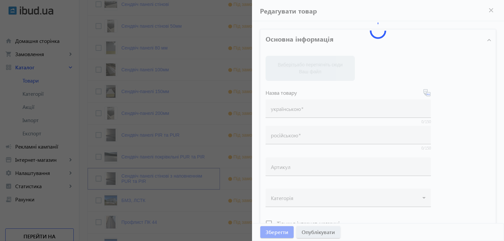
type input "Сендвіч панелі стінові з наповненням PUR та PIR"
type input "Сэндвич стеновые панели с наполнением PUR и PIR"
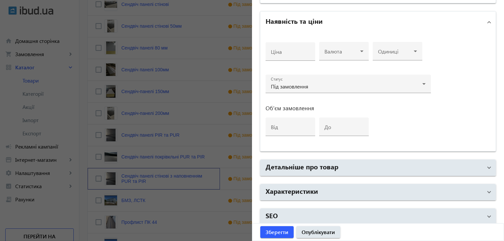
scroll to position [309, 0]
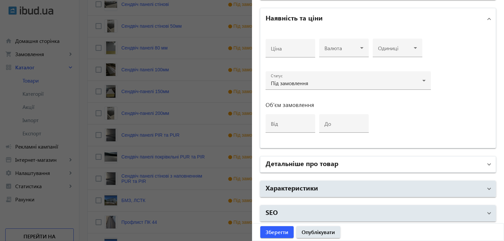
click at [308, 162] on h2 "Детальніше про товар" at bounding box center [301, 163] width 73 height 9
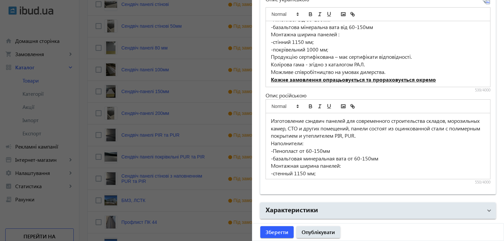
scroll to position [40, 0]
click at [201, 162] on div at bounding box center [252, 120] width 504 height 241
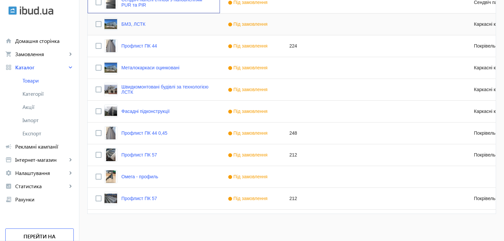
scroll to position [576, 0]
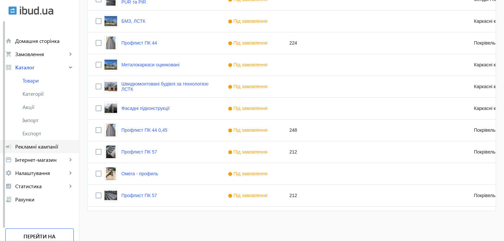
click at [32, 145] on span "Рекламні кампанії" at bounding box center [44, 146] width 58 height 7
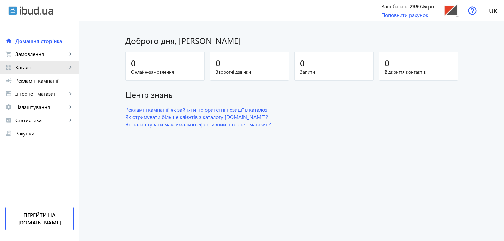
click at [34, 65] on span "Каталог" at bounding box center [41, 67] width 52 height 7
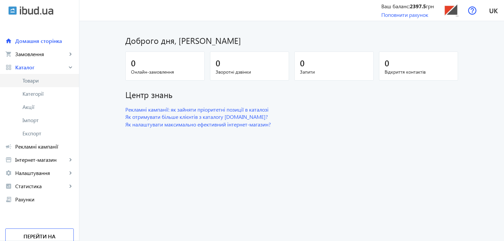
click at [41, 82] on span "Товари" at bounding box center [47, 80] width 51 height 7
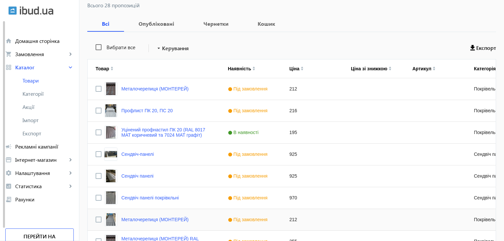
scroll to position [66, 0]
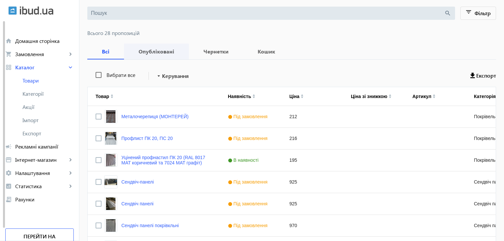
click at [155, 52] on b "Опубліковані" at bounding box center [156, 51] width 49 height 5
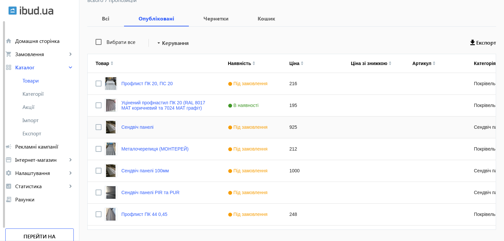
scroll to position [118, 0]
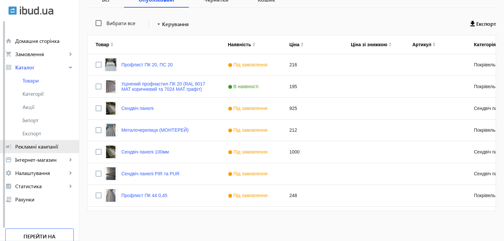
click at [40, 147] on span "Рекламні кампанії" at bounding box center [44, 146] width 58 height 7
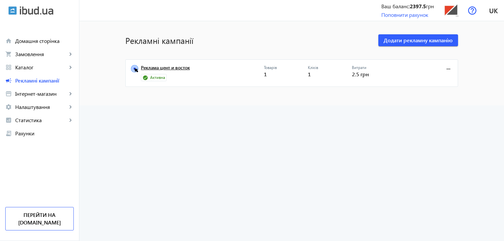
click at [173, 67] on link "Реклама цент и восток" at bounding box center [202, 69] width 123 height 9
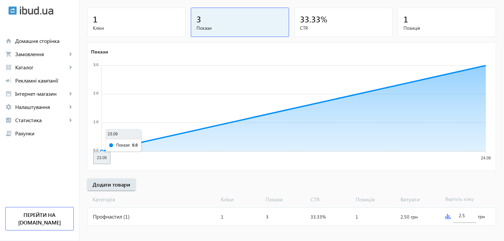
scroll to position [78, 0]
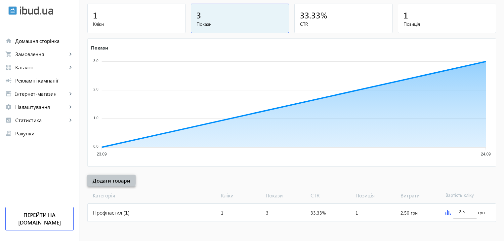
click at [103, 179] on span "Додати товари" at bounding box center [112, 180] width 38 height 7
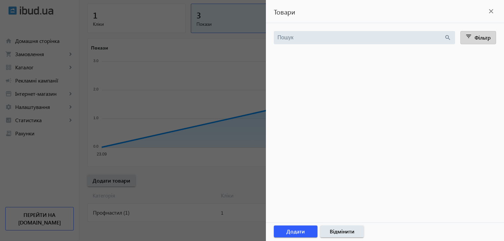
click at [476, 38] on span "Фільтр" at bounding box center [482, 37] width 16 height 7
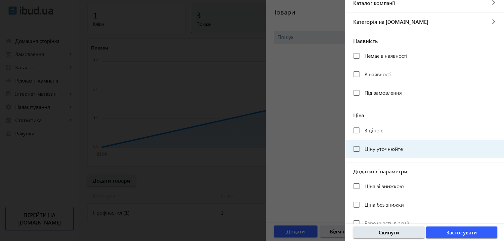
scroll to position [121, 0]
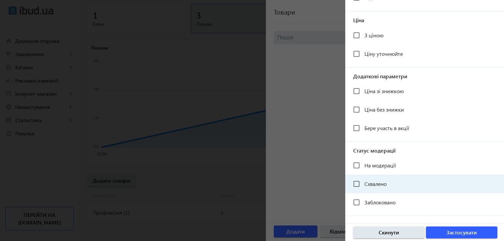
click at [374, 184] on span "Схвалено" at bounding box center [375, 183] width 22 height 7
click at [363, 184] on input "Схвалено" at bounding box center [356, 183] width 13 height 13
checkbox input "true"
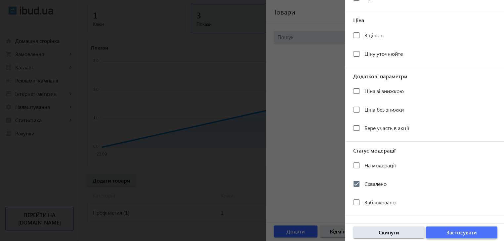
click at [455, 231] on span "Застосувати" at bounding box center [461, 232] width 30 height 7
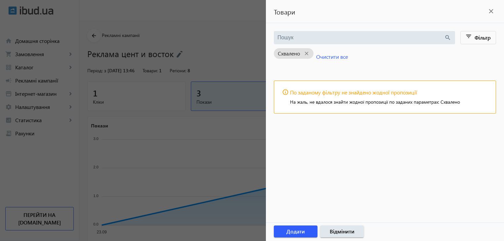
click at [490, 11] on mat-icon "close" at bounding box center [491, 11] width 10 height 10
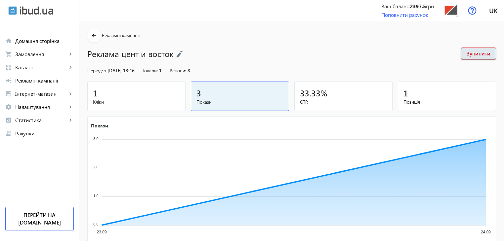
click at [121, 97] on div "1" at bounding box center [136, 93] width 87 height 12
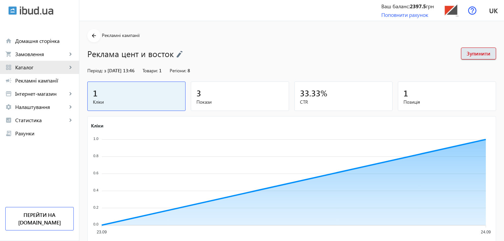
click at [39, 67] on span "Каталог" at bounding box center [41, 67] width 52 height 7
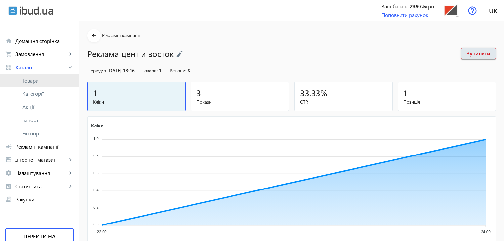
click at [35, 79] on span "Товари" at bounding box center [47, 80] width 51 height 7
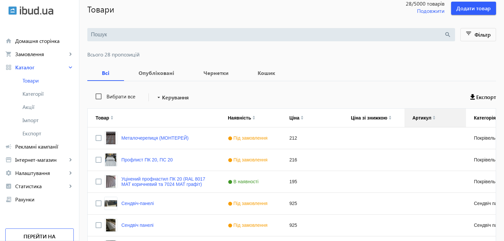
scroll to position [33, 0]
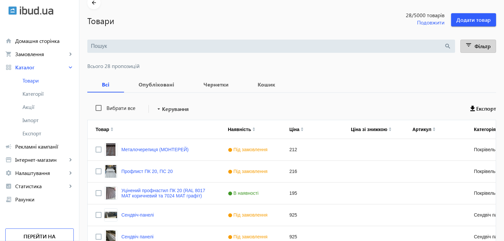
click at [469, 44] on mat-icon "filter_list" at bounding box center [468, 46] width 9 height 9
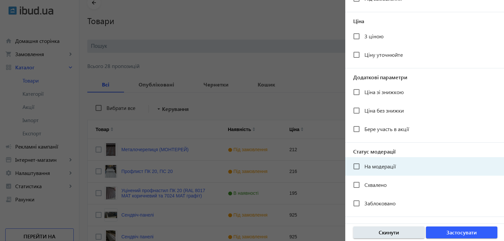
scroll to position [121, 0]
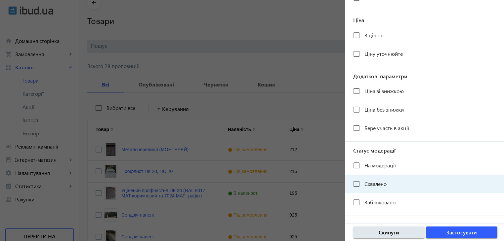
click at [376, 186] on span "Схвалено" at bounding box center [375, 183] width 22 height 7
click at [363, 186] on input "Схвалено" at bounding box center [356, 183] width 13 height 13
checkbox input "true"
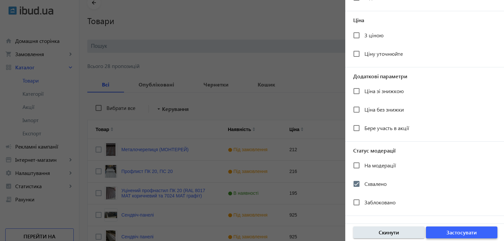
click at [449, 234] on span "Застосувати" at bounding box center [461, 232] width 30 height 7
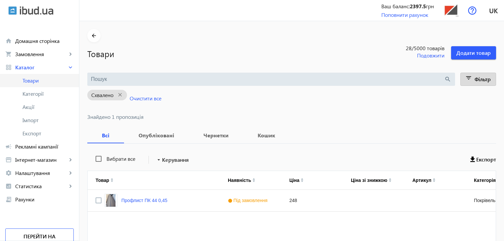
click at [37, 81] on span "Товари" at bounding box center [47, 80] width 51 height 7
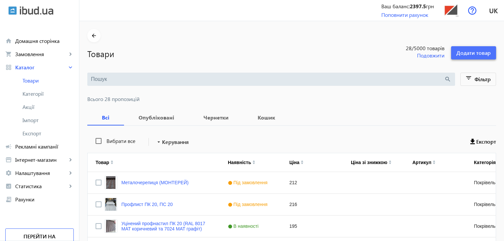
click at [467, 54] on span "Додати товар" at bounding box center [473, 52] width 34 height 7
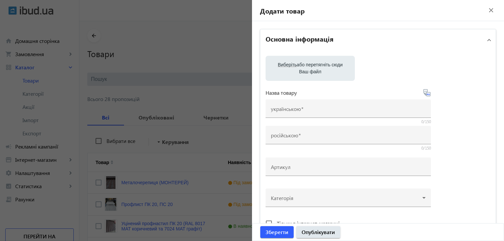
click at [311, 62] on label "Виберіть або перетягніть сюди Ваш файл" at bounding box center [310, 68] width 79 height 19
click at [311, 65] on input "Виберіть або перетягніть сюди Ваш файл" at bounding box center [310, 69] width 79 height 8
type input "C:\fakepath\5377428896204586427.jpg"
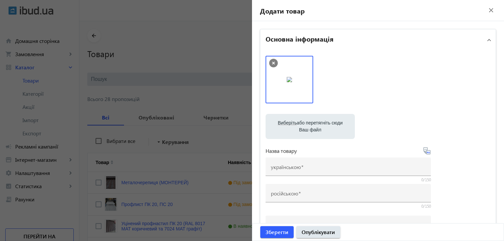
click at [330, 124] on label "Виберіть або перетягніть сюди Ваш файл" at bounding box center [310, 126] width 79 height 19
click at [330, 124] on input "Виберіть або перетягніть сюди Ваш файл" at bounding box center [310, 127] width 79 height 8
type input "C:\fakepath\1758629220611.jpg"
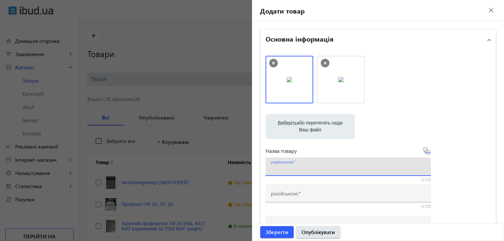
click at [307, 166] on input "українською" at bounding box center [348, 169] width 155 height 7
type input "Профлист ПК 44"
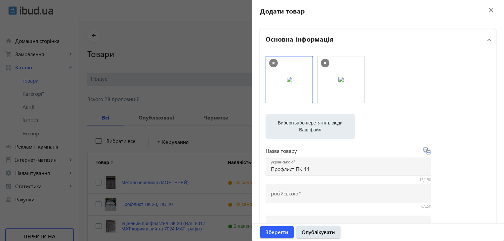
click at [427, 152] on icon at bounding box center [427, 153] width 1 height 2
type input "Профлист ПК 44"
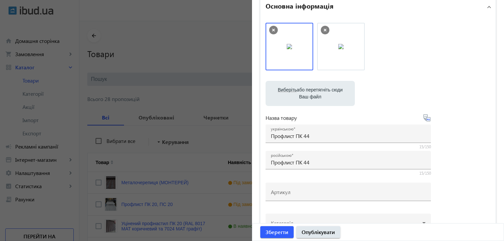
scroll to position [132, 0]
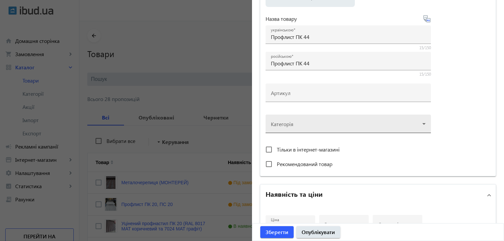
click at [312, 127] on div at bounding box center [348, 121] width 155 height 24
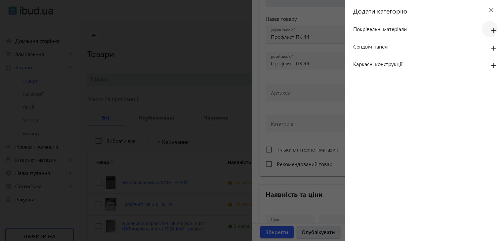
click at [496, 29] on mat-icon "add" at bounding box center [493, 31] width 16 height 12
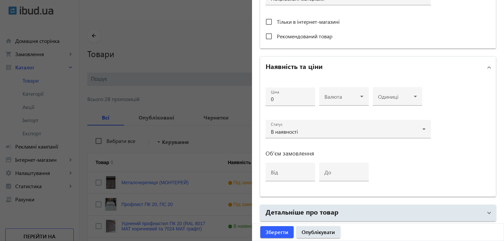
scroll to position [264, 0]
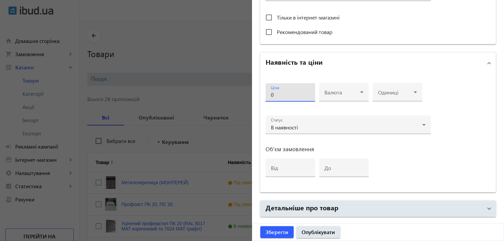
click at [287, 92] on input "0" at bounding box center [290, 94] width 39 height 7
type input "203"
click at [344, 89] on div "Валюта" at bounding box center [343, 92] width 39 height 19
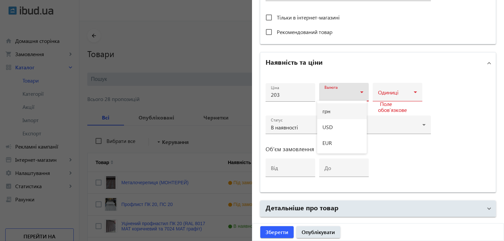
click at [334, 114] on mat-option "грн" at bounding box center [342, 111] width 50 height 16
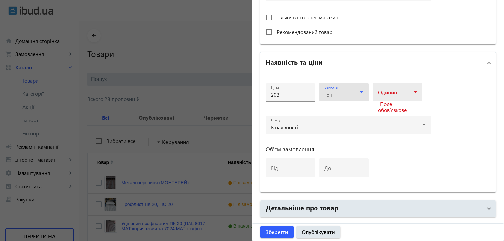
click at [408, 89] on div "Одиниці" at bounding box center [397, 92] width 39 height 19
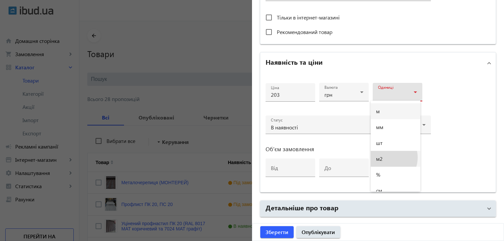
click at [385, 158] on mat-option "м2" at bounding box center [395, 159] width 50 height 16
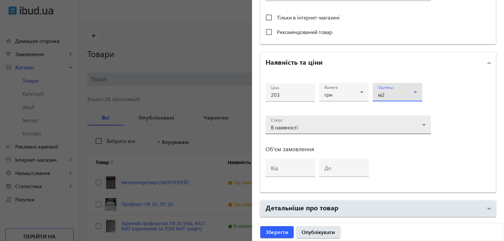
click at [316, 126] on div "В наявності" at bounding box center [346, 127] width 151 height 5
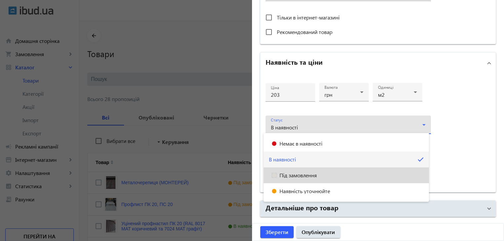
click at [310, 179] on mat-option "Під замовлення" at bounding box center [345, 176] width 165 height 16
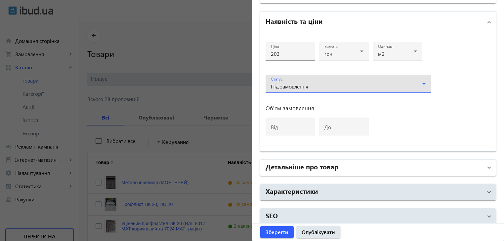
scroll to position [309, 0]
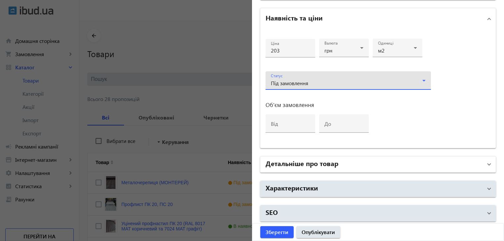
click at [344, 162] on mat-panel-title "Детальніше про товар" at bounding box center [373, 165] width 217 height 12
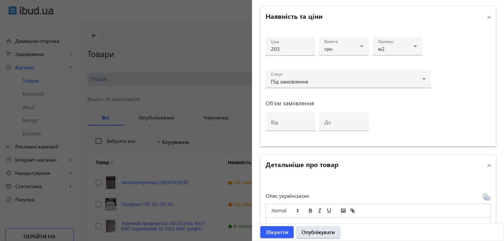
scroll to position [507, 0]
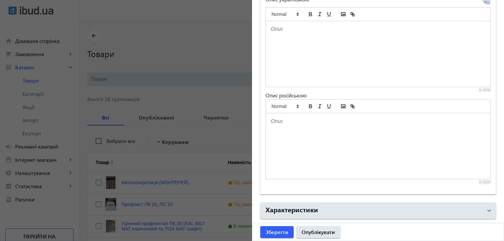
click at [282, 61] on div at bounding box center [378, 54] width 224 height 66
click at [283, 54] on div at bounding box center [378, 54] width 224 height 66
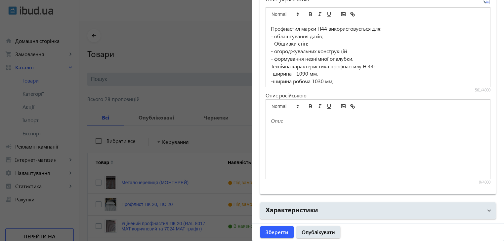
scroll to position [0, 0]
click at [483, 1] on icon at bounding box center [486, 1] width 8 height 8
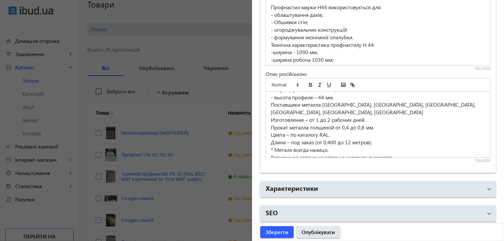
scroll to position [66, 0]
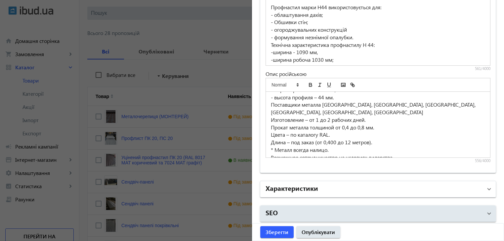
click at [330, 184] on mat-panel-title "Характеристики" at bounding box center [373, 189] width 217 height 12
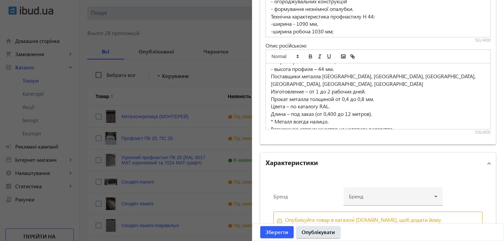
scroll to position [593, 0]
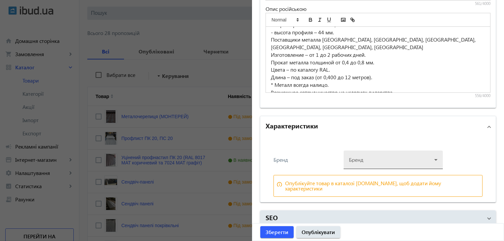
click at [372, 159] on div at bounding box center [393, 157] width 89 height 24
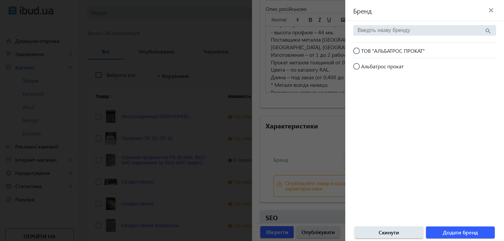
click at [358, 50] on input "ТОВ "АЛЬБАТРОС ПРОКАТ"" at bounding box center [359, 54] width 13 height 13
radio input "true"
click at [447, 233] on span "Додати бренд" at bounding box center [459, 232] width 35 height 7
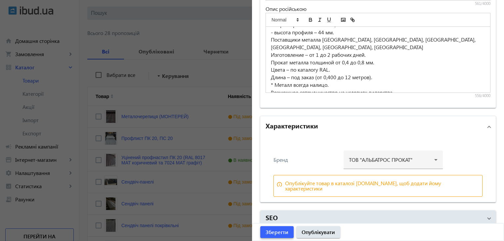
click at [277, 233] on span "Зберегти" at bounding box center [276, 232] width 23 height 7
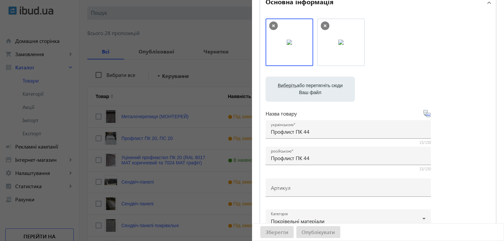
scroll to position [0, 0]
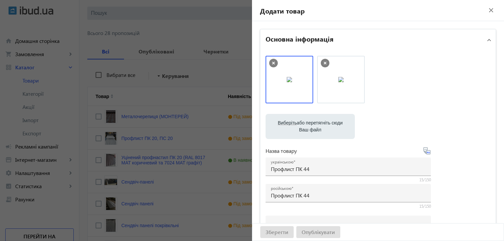
click at [167, 143] on div at bounding box center [252, 120] width 504 height 241
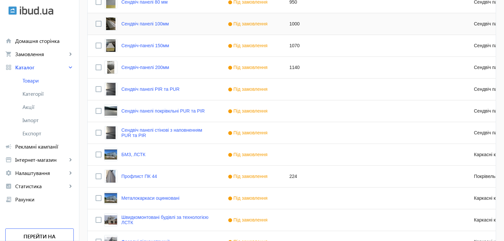
scroll to position [444, 0]
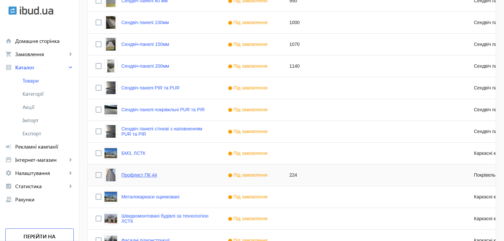
click at [149, 176] on link "Профлист ПК 44" at bounding box center [139, 174] width 36 height 5
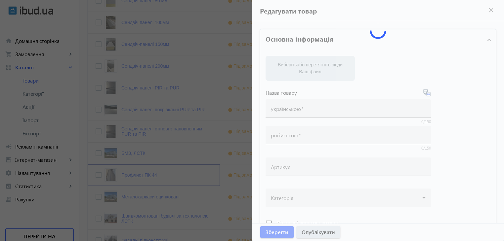
type input "Профлист ПК 44"
type input "224"
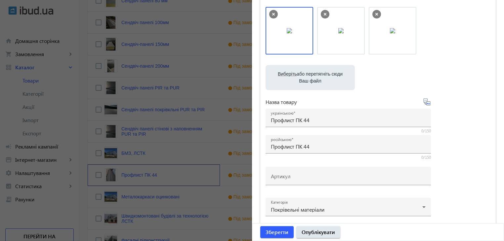
scroll to position [297, 0]
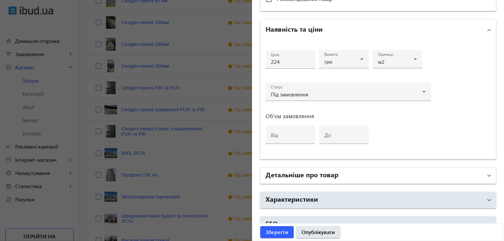
click at [291, 174] on h2 "Детальніше про товар" at bounding box center [301, 174] width 73 height 9
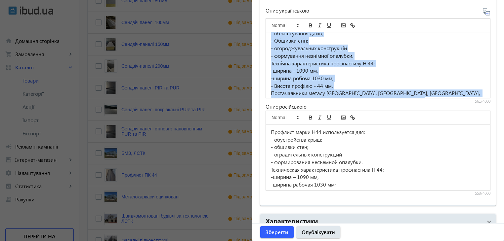
scroll to position [62, 0]
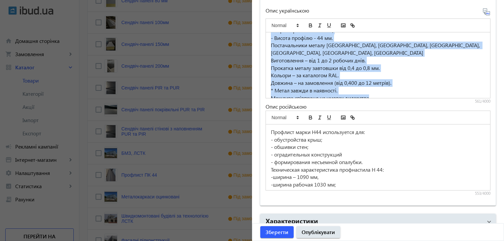
drag, startPoint x: 267, startPoint y: 37, endPoint x: 395, endPoint y: 97, distance: 141.3
click at [395, 97] on div "Профнастил марки Н44 використовується для: - облаштування дахів; - Обшивки стін…" at bounding box center [377, 60] width 225 height 90
copy div "Профнастил марки Н44 використовується для: - облаштування дахів; - Обшивки стін…"
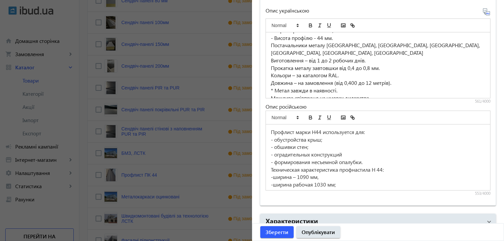
click at [164, 172] on div at bounding box center [252, 120] width 504 height 241
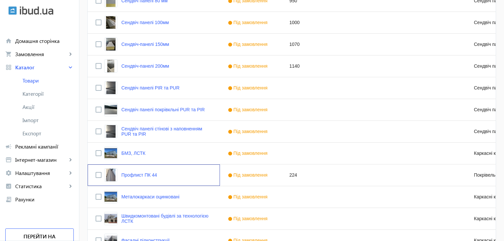
scroll to position [0, 0]
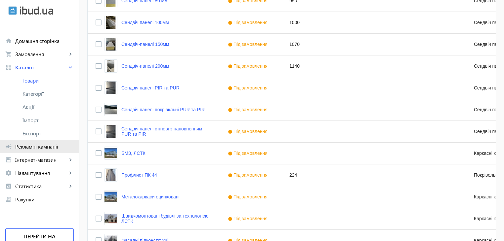
click at [37, 146] on span "Рекламні кампанії" at bounding box center [44, 146] width 58 height 7
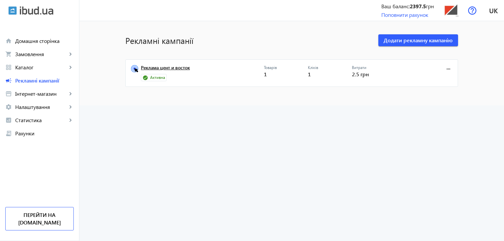
click at [221, 71] on link "Реклама цент и восток" at bounding box center [202, 69] width 123 height 9
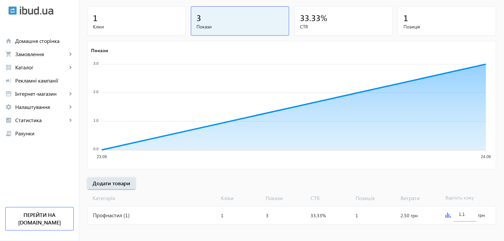
scroll to position [78, 0]
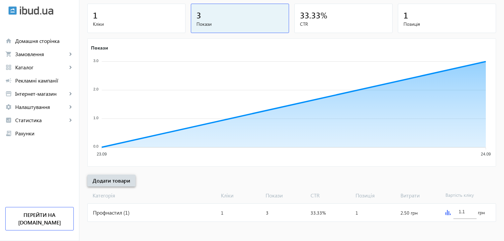
click at [111, 179] on span "Додати товари" at bounding box center [112, 180] width 38 height 7
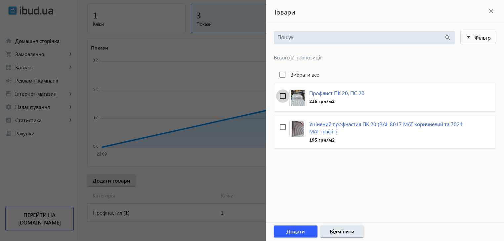
click at [282, 95] on input "checkbox" at bounding box center [282, 96] width 13 height 13
checkbox input "true"
click at [282, 126] on input "checkbox" at bounding box center [282, 127] width 13 height 13
checkbox input "true"
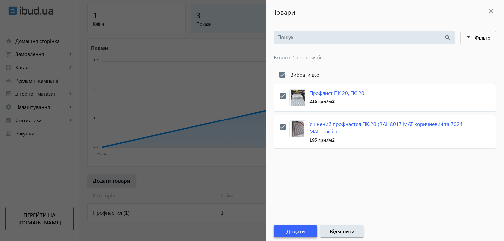
click at [300, 230] on span "Додати" at bounding box center [295, 231] width 19 height 7
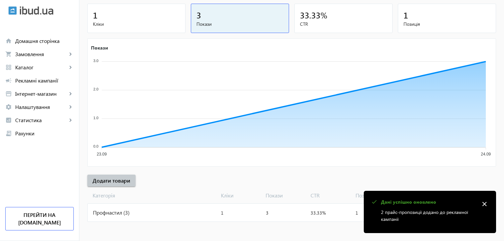
click at [46, 175] on navbar-vertical-actions "Ваш баланс: 2397.5 грн Поповнити рахунок Перейти на ibud.ua" at bounding box center [39, 190] width 79 height 101
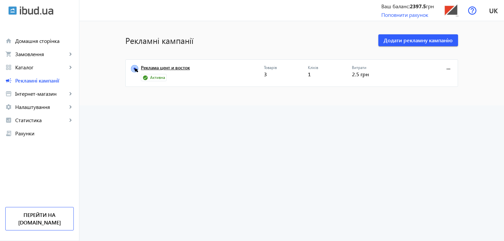
click at [175, 69] on link "Реклама цент и восток" at bounding box center [202, 69] width 123 height 9
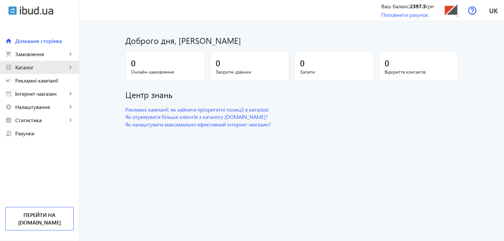
click at [22, 68] on span "Каталог" at bounding box center [41, 67] width 52 height 7
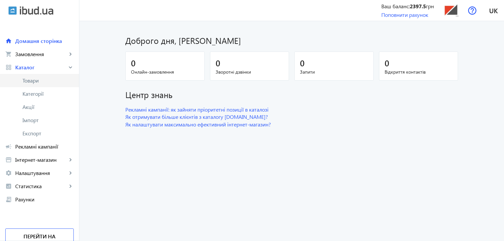
click at [34, 79] on span "Товари" at bounding box center [47, 80] width 51 height 7
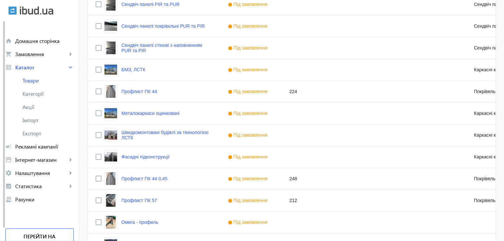
scroll to position [529, 0]
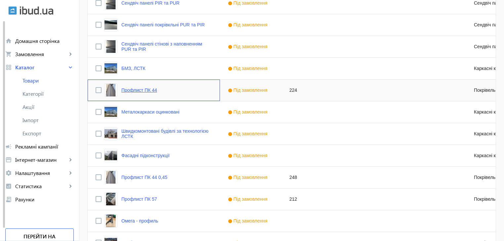
click at [150, 91] on link "Профлист ПК 44" at bounding box center [139, 90] width 36 height 5
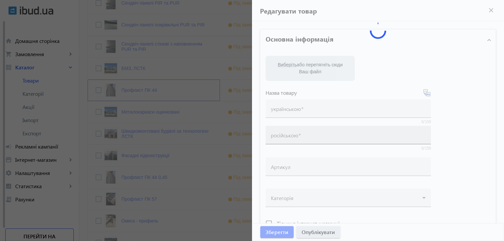
type input "Профлист ПК 44"
type input "224"
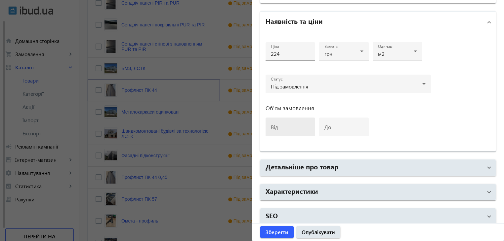
scroll to position [309, 0]
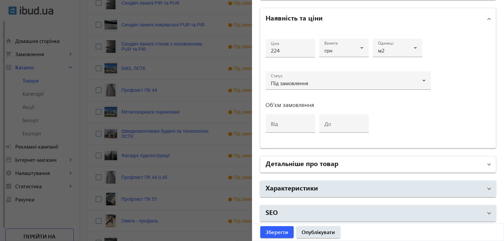
click at [305, 163] on h2 "Детальніше про товар" at bounding box center [301, 163] width 73 height 9
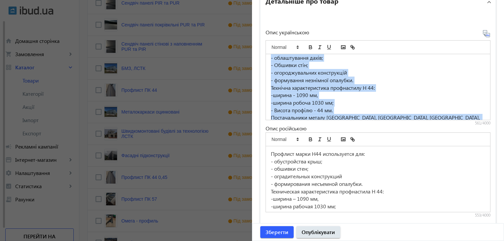
scroll to position [62, 0]
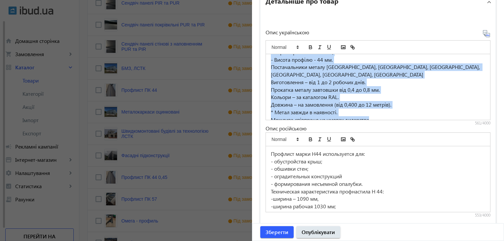
drag, startPoint x: 267, startPoint y: 61, endPoint x: 372, endPoint y: 115, distance: 118.1
click at [372, 115] on div "Профнастил марки Н44 використовується для: - облаштування дахів; - Обшивки стін…" at bounding box center [378, 87] width 224 height 66
copy div "Профнастил марки Н44 використовується для: - облаштування дахів; - Обшивки стін…"
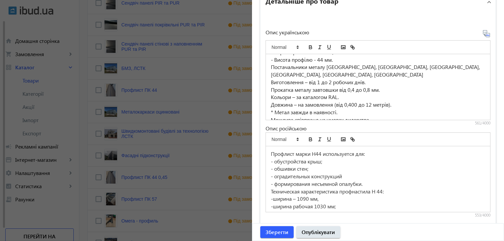
click at [310, 182] on span "- формирования несъемной опалубки." at bounding box center [317, 183] width 92 height 7
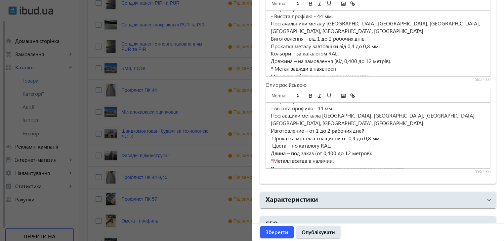
scroll to position [528, 0]
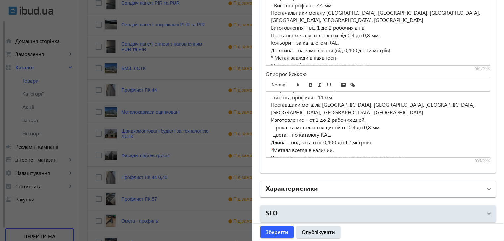
click at [304, 187] on h2 "Характеристики" at bounding box center [291, 187] width 53 height 9
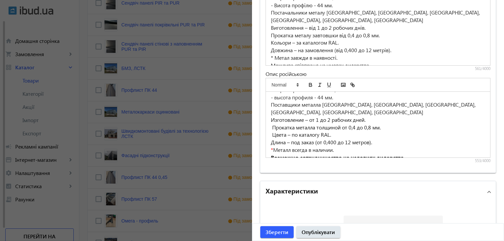
scroll to position [593, 0]
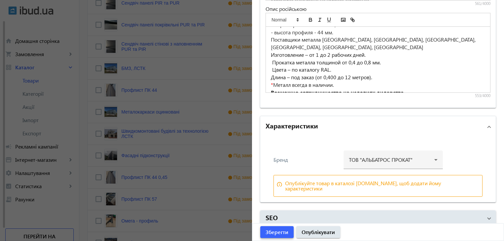
click at [274, 233] on span "Зберегти" at bounding box center [276, 232] width 23 height 7
click at [195, 130] on div at bounding box center [252, 120] width 504 height 241
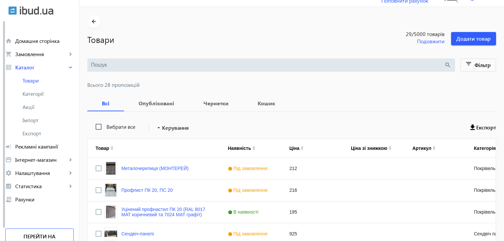
scroll to position [0, 0]
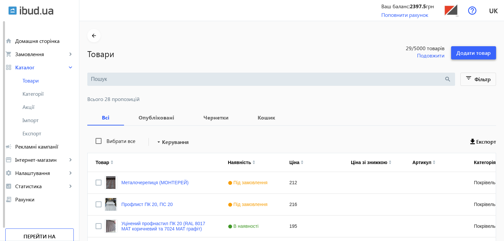
click at [472, 55] on span "Додати товар" at bounding box center [473, 52] width 34 height 7
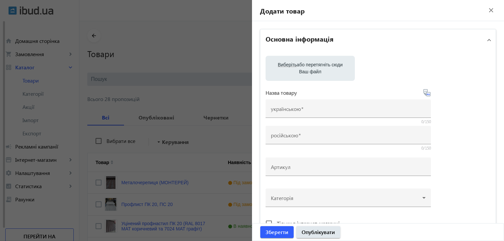
click at [305, 69] on label "Виберіть або перетягніть сюди Ваш файл" at bounding box center [310, 68] width 79 height 19
click at [305, 69] on input "Виберіть або перетягніть сюди Ваш файл" at bounding box center [310, 69] width 79 height 8
type input "C:\fakepath\5377428896204586467.jpg"
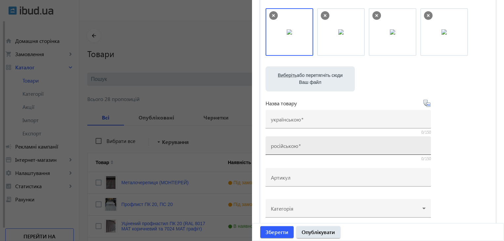
scroll to position [66, 0]
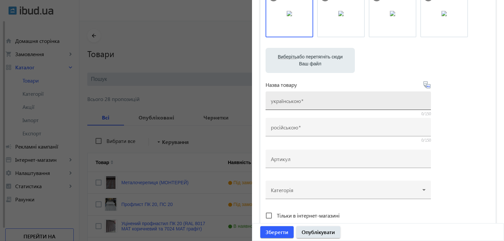
click at [301, 102] on span at bounding box center [302, 100] width 3 height 7
click at [300, 102] on input "українською" at bounding box center [348, 102] width 155 height 7
type input "п"
type input "Профлист ПК 44"
click at [426, 86] on icon at bounding box center [427, 85] width 8 height 8
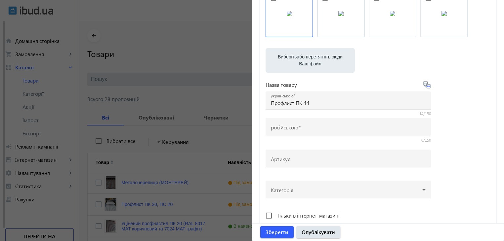
type input "Профлист ПК 44"
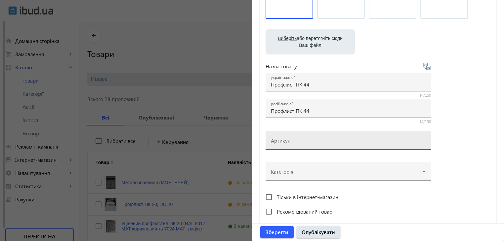
scroll to position [99, 0]
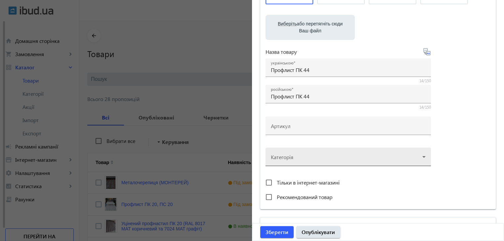
drag, startPoint x: 311, startPoint y: 154, endPoint x: 361, endPoint y: 154, distance: 50.2
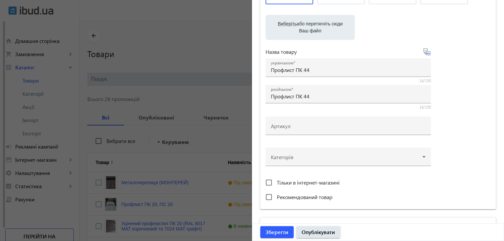
click at [311, 154] on div at bounding box center [348, 154] width 155 height 24
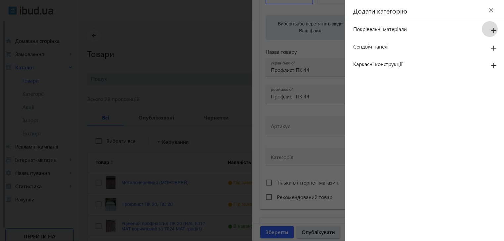
click at [492, 30] on mat-icon "add" at bounding box center [493, 31] width 16 height 12
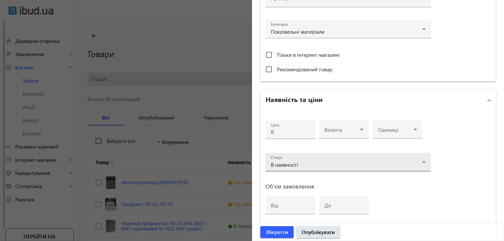
scroll to position [231, 0]
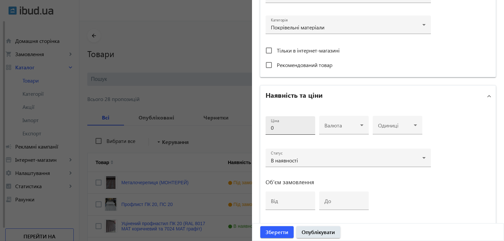
click at [277, 122] on div "Ціна 0" at bounding box center [290, 125] width 39 height 19
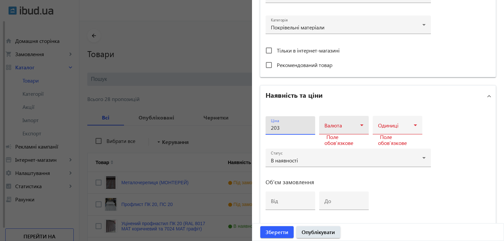
type input "203"
click at [360, 125] on icon at bounding box center [361, 126] width 3 height 2
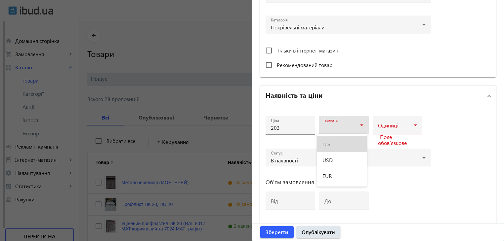
click at [337, 143] on mat-option "грн" at bounding box center [342, 144] width 50 height 16
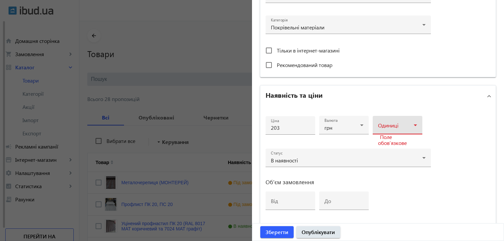
click at [411, 125] on icon at bounding box center [415, 125] width 8 height 8
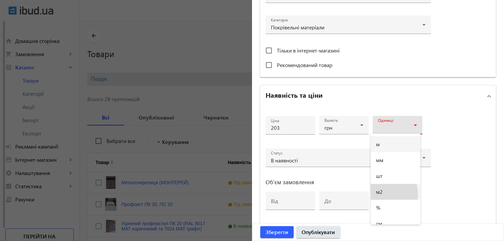
click at [386, 194] on mat-option "м2" at bounding box center [395, 192] width 50 height 16
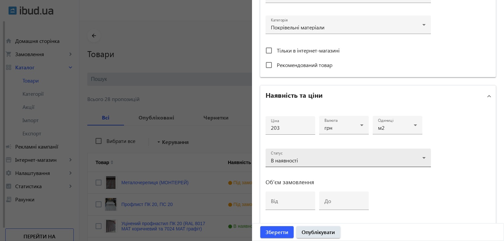
click at [330, 154] on div "Статус В наявності" at bounding box center [348, 158] width 155 height 19
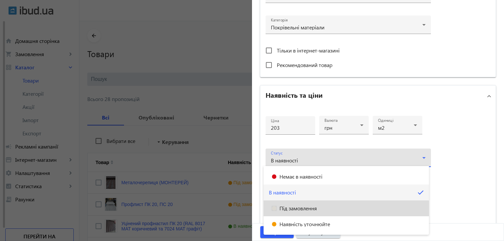
click at [304, 210] on span "Під замовлення" at bounding box center [297, 208] width 37 height 5
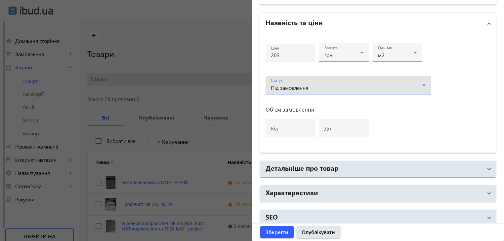
scroll to position [309, 0]
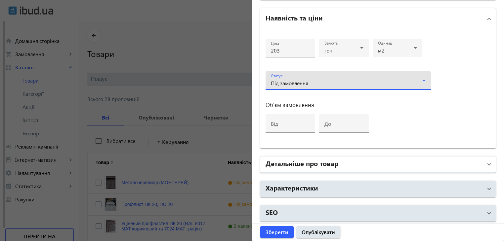
click at [329, 160] on h2 "Детальніше про товар" at bounding box center [301, 163] width 73 height 9
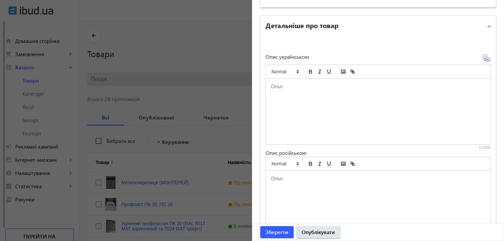
scroll to position [474, 0]
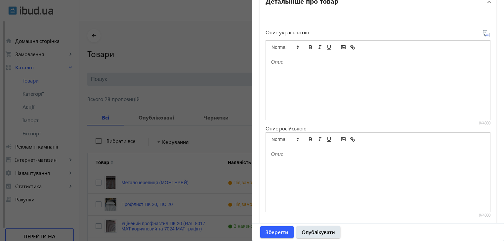
click at [305, 69] on div at bounding box center [378, 87] width 224 height 66
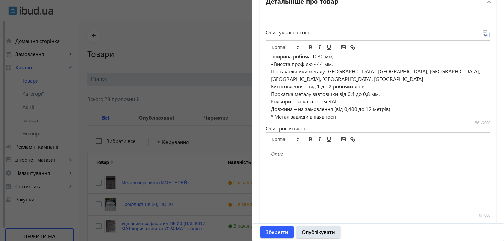
click at [484, 32] on icon at bounding box center [486, 34] width 8 height 8
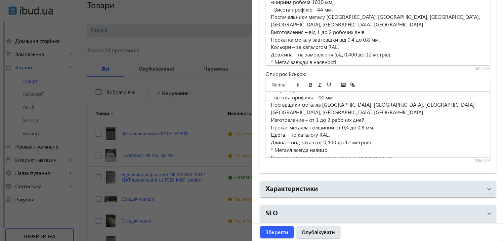
scroll to position [66, 0]
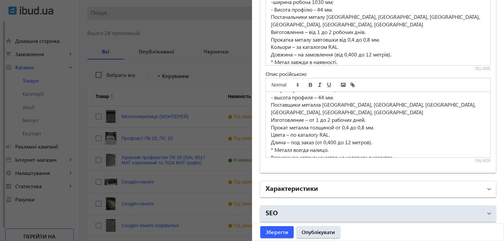
click at [333, 183] on mat-panel-title "Характеристики" at bounding box center [373, 189] width 217 height 12
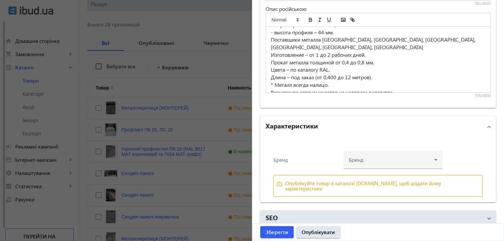
scroll to position [99, 0]
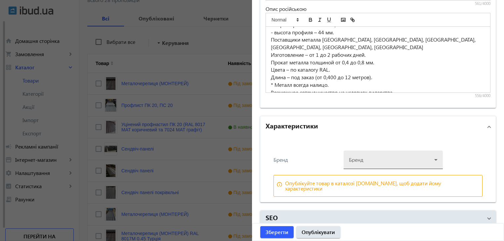
click at [376, 151] on div at bounding box center [393, 157] width 89 height 24
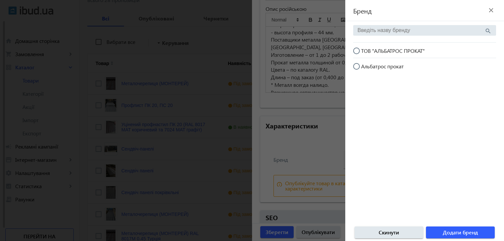
click at [355, 49] on input "ТОВ "АЛЬБАТРОС ПРОКАТ"" at bounding box center [359, 54] width 13 height 13
radio input "true"
click at [457, 233] on span "Додати бренд" at bounding box center [459, 232] width 35 height 7
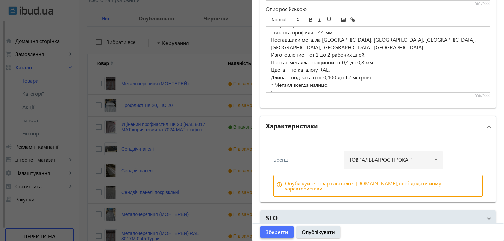
click at [279, 232] on span "Зберегти" at bounding box center [276, 232] width 23 height 7
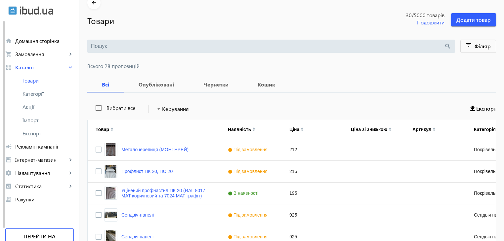
scroll to position [0, 0]
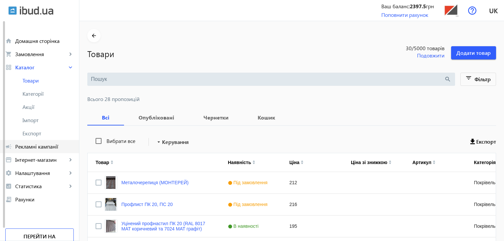
click at [27, 147] on span "Рекламні кампанії" at bounding box center [44, 146] width 58 height 7
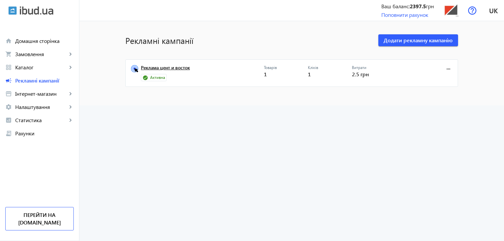
click at [168, 67] on link "Реклама цент и восток" at bounding box center [202, 69] width 123 height 9
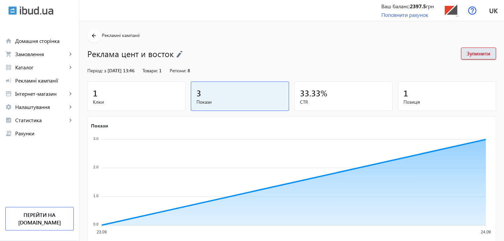
click at [178, 54] on img at bounding box center [179, 54] width 7 height 7
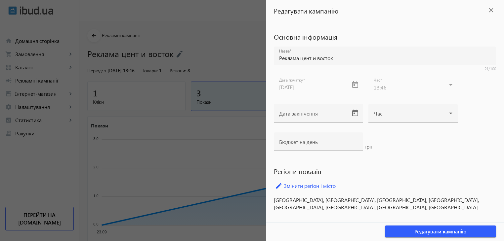
click at [206, 151] on div at bounding box center [252, 120] width 504 height 241
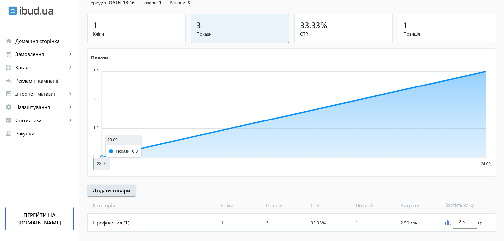
scroll to position [78, 0]
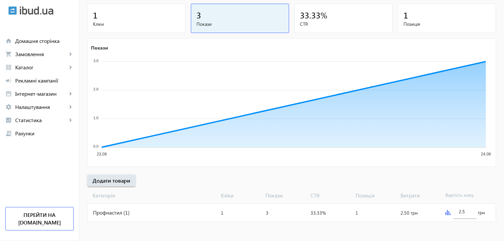
click at [447, 212] on img at bounding box center [447, 212] width 5 height 5
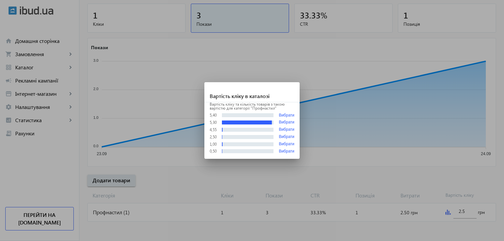
scroll to position [0, 0]
click at [284, 144] on button "Вибрати" at bounding box center [287, 144] width 16 height 5
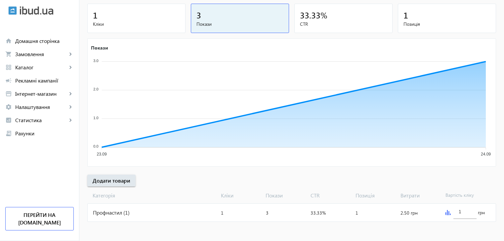
click at [326, 184] on div "arrow_back Рекламні кампанії Реклама цент и восток Зупинити Період: з 24.09.202…" at bounding box center [291, 87] width 424 height 272
click at [463, 212] on input "1" at bounding box center [464, 211] width 13 height 6
type input "1.1"
click at [169, 223] on mat-sidenav-content "arrow_back Рекламні кампанії Реклама цент и восток Зупинити Період: з 24.09.202…" at bounding box center [291, 92] width 424 height 299
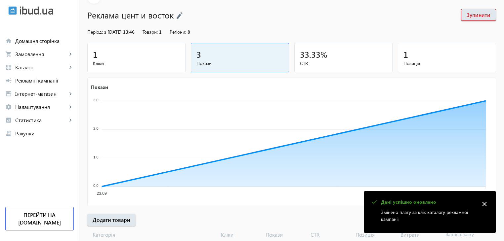
scroll to position [0, 0]
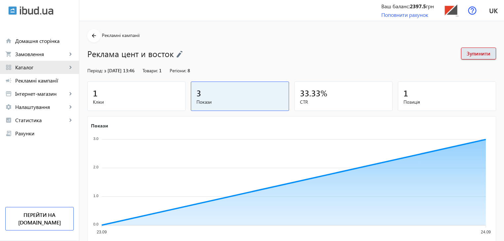
click at [31, 64] on span "Каталог" at bounding box center [41, 67] width 52 height 7
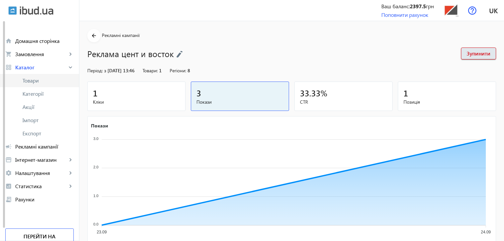
click at [32, 82] on span "Товари" at bounding box center [47, 80] width 51 height 7
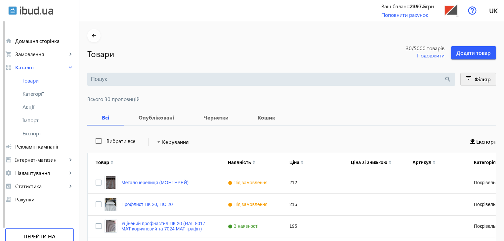
click at [470, 77] on mat-icon "filter_list" at bounding box center [468, 79] width 9 height 9
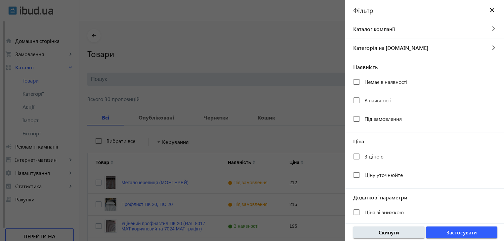
scroll to position [121, 0]
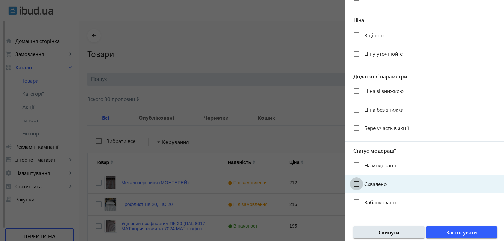
drag, startPoint x: 358, startPoint y: 184, endPoint x: 366, endPoint y: 184, distance: 8.3
click at [358, 183] on input "Схвалено" at bounding box center [356, 183] width 13 height 13
checkbox input "true"
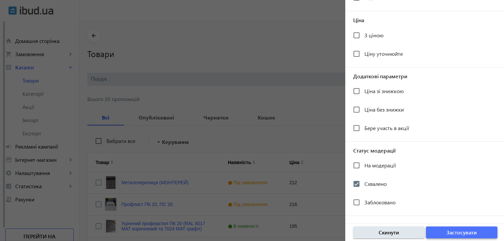
click at [466, 232] on span "Застосувати" at bounding box center [461, 232] width 30 height 7
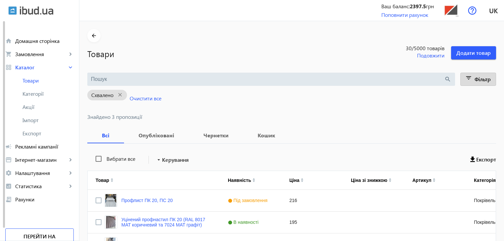
scroll to position [49, 0]
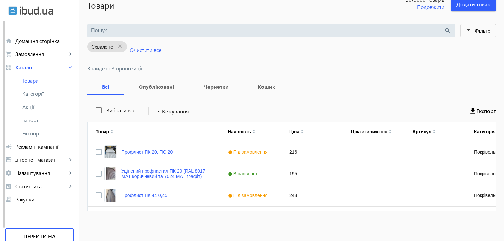
click at [134, 31] on input "search" at bounding box center [267, 30] width 353 height 7
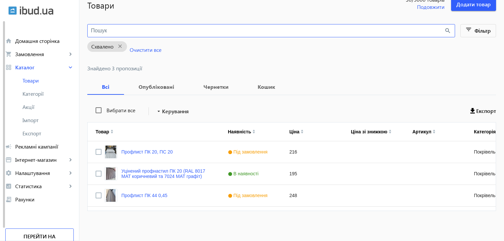
click at [29, 8] on img at bounding box center [36, 10] width 33 height 9
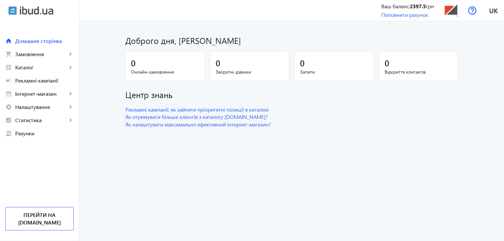
click at [20, 10] on img at bounding box center [36, 10] width 33 height 9
click at [15, 10] on img at bounding box center [12, 10] width 9 height 9
click at [45, 219] on link "Перейти на [DOMAIN_NAME]" at bounding box center [39, 218] width 68 height 23
